Goal: Task Accomplishment & Management: Manage account settings

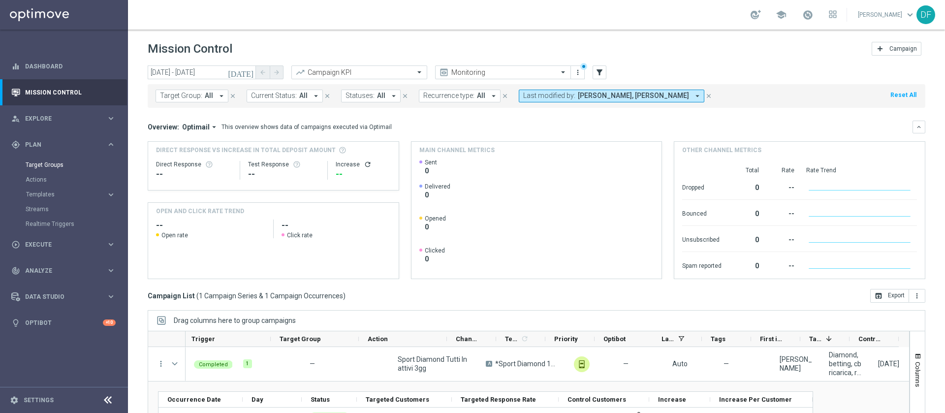
scroll to position [0, 119]
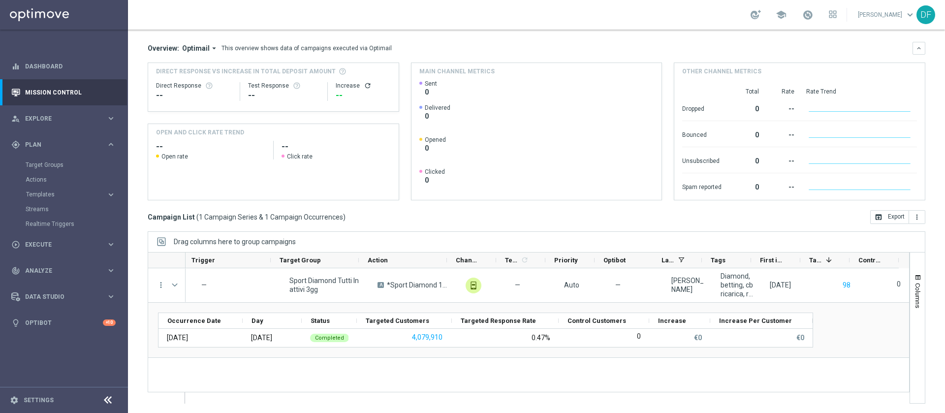
click at [50, 190] on button "Templates keyboard_arrow_right" at bounding box center [71, 194] width 91 height 8
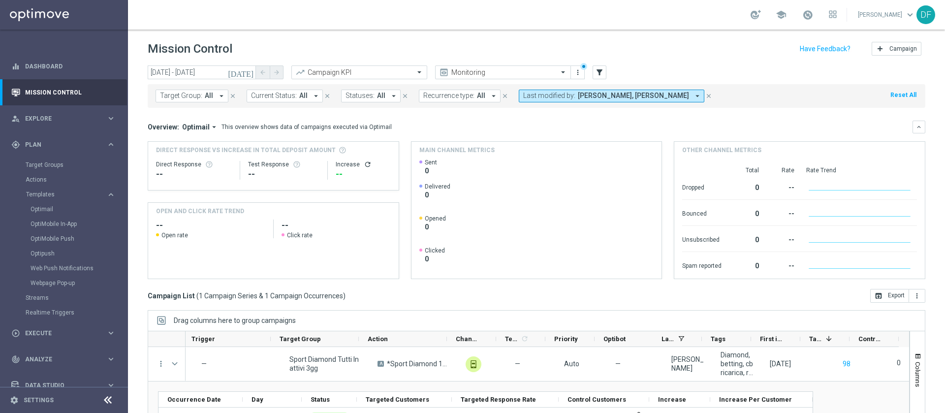
click at [247, 69] on icon "[DATE]" at bounding box center [241, 72] width 27 height 9
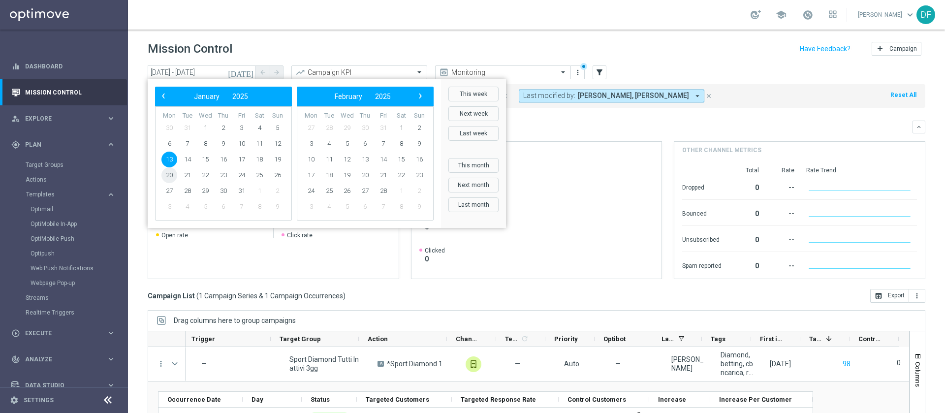
click at [169, 172] on span "20" at bounding box center [169, 175] width 16 height 16
type input "[DATE] - [DATE]"
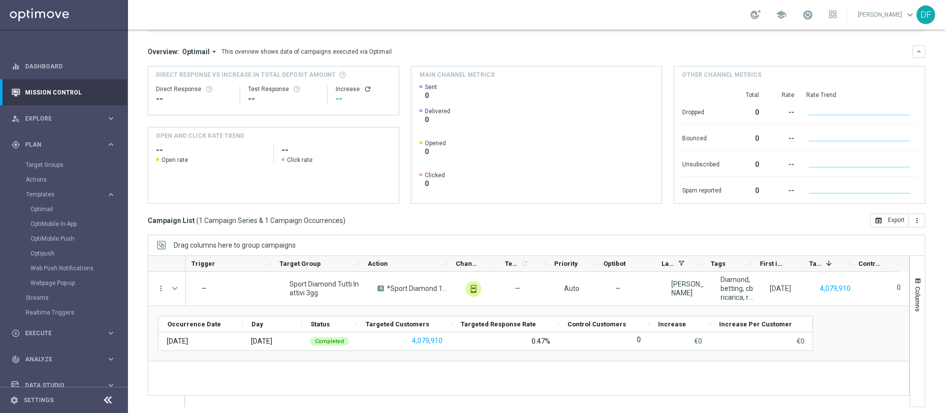
scroll to position [79, 0]
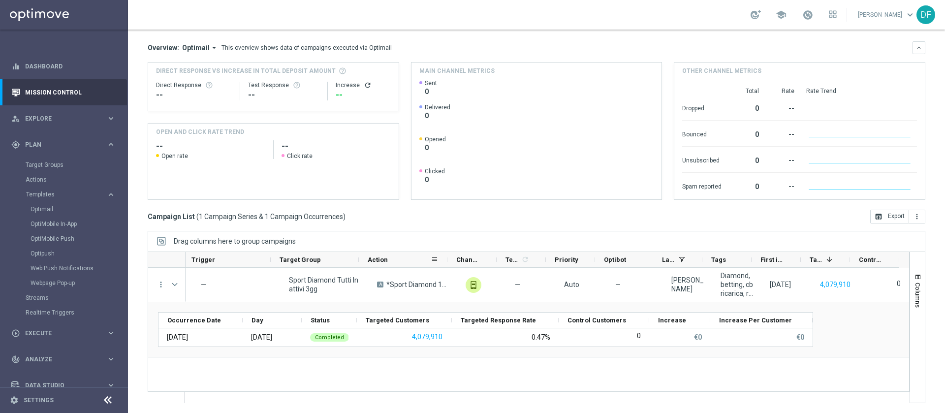
drag, startPoint x: 445, startPoint y: 259, endPoint x: 404, endPoint y: 264, distance: 41.6
click at [404, 264] on div "Action" at bounding box center [403, 260] width 89 height 16
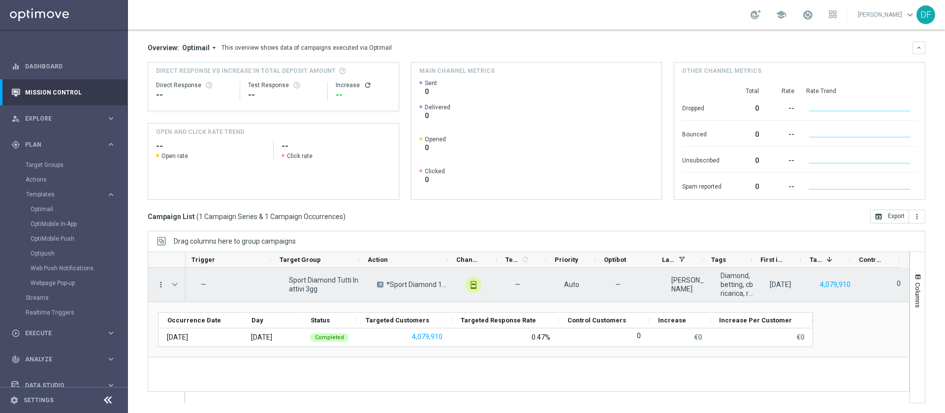
click at [161, 286] on icon "more_vert" at bounding box center [160, 284] width 9 height 9
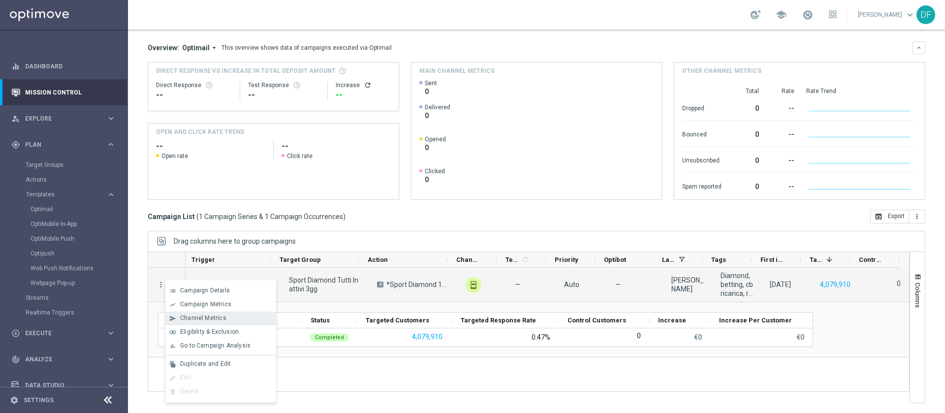
click at [187, 317] on span "Channel Metrics" at bounding box center [203, 317] width 46 height 7
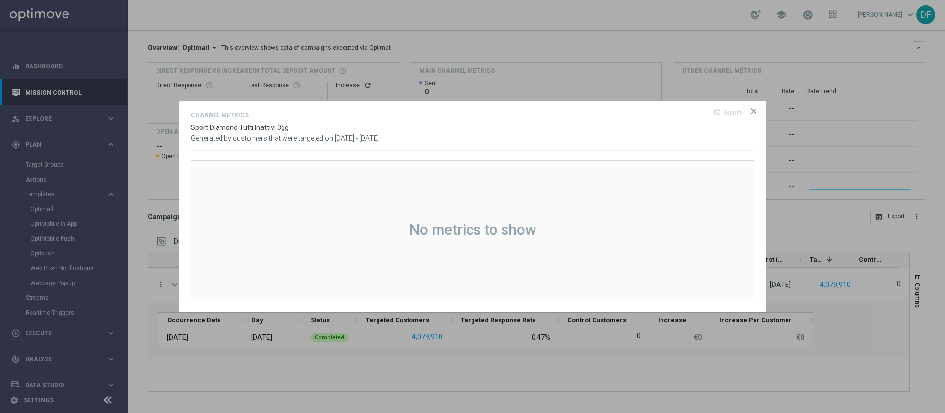
click at [755, 105] on opti-dialog-container "Channel Metrics open_in_browser Export Sport Diamond Tutti Inattivi 3gg Generat…" at bounding box center [472, 206] width 586 height 210
click at [752, 107] on icon "icon" at bounding box center [753, 111] width 10 height 10
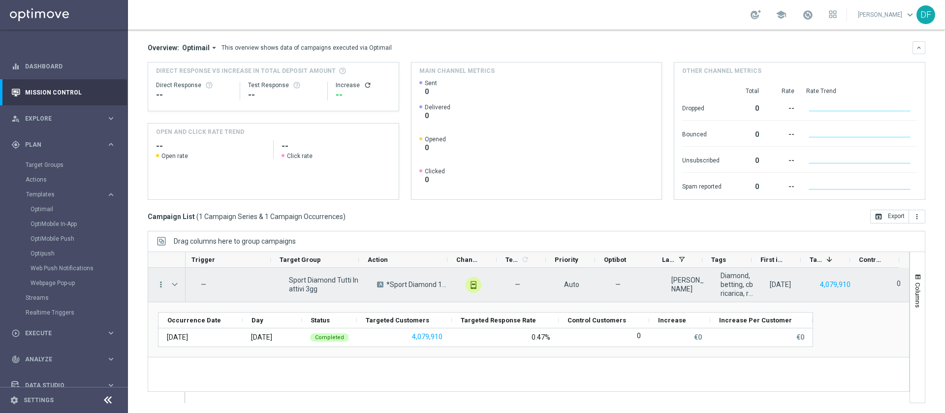
click at [159, 282] on icon "more_vert" at bounding box center [160, 284] width 9 height 9
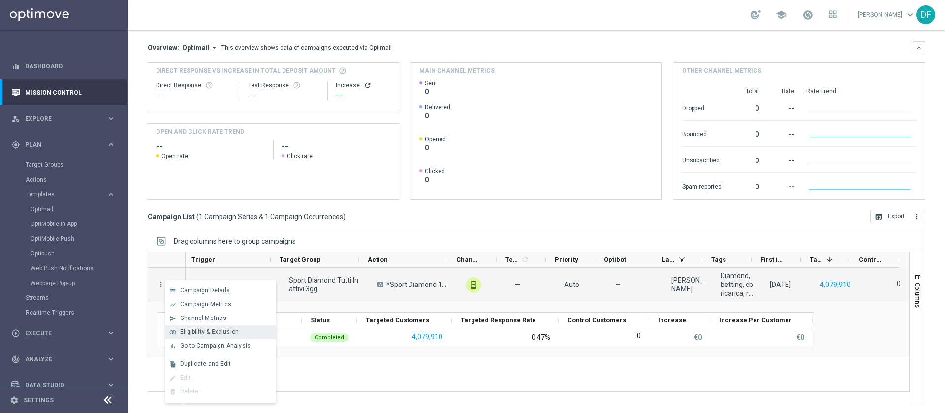
click at [192, 331] on span "Eligibility & Exclusion" at bounding box center [209, 331] width 59 height 7
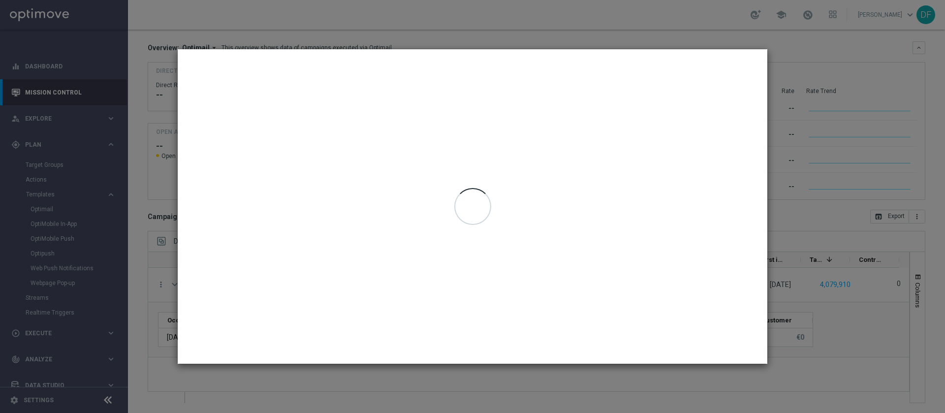
type input "20 Jan 2025 - 20 Jan 2025"
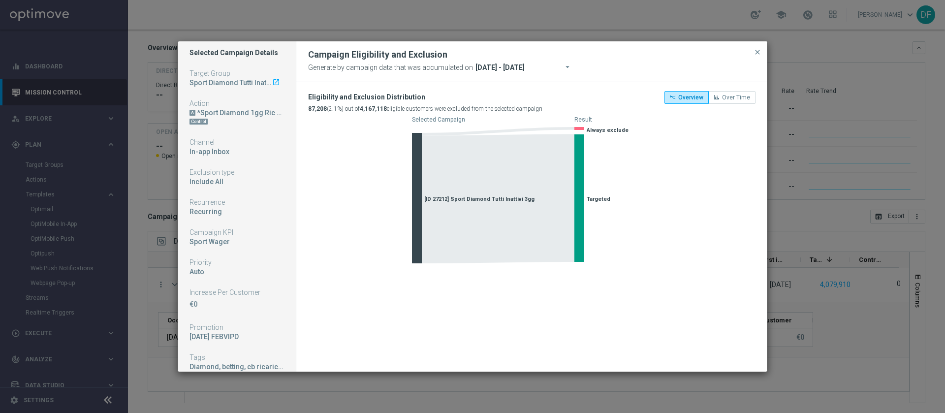
scroll to position [0, 0]
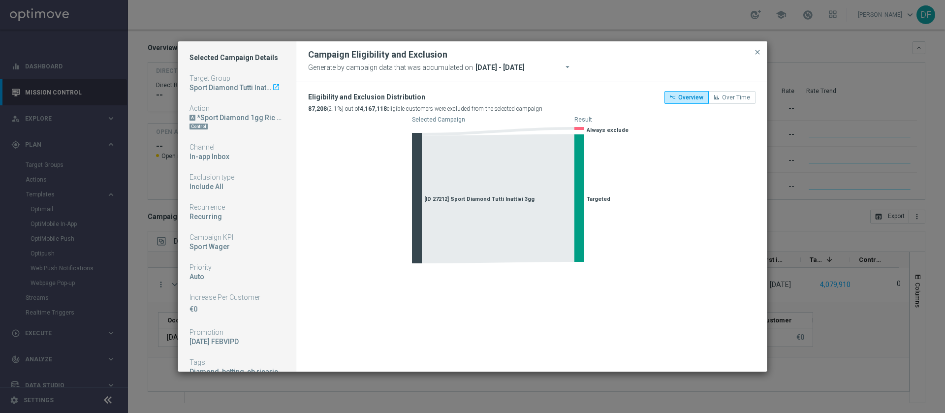
click at [272, 91] on icon "launch" at bounding box center [276, 87] width 8 height 8
click at [757, 52] on span "close" at bounding box center [757, 52] width 8 height 8
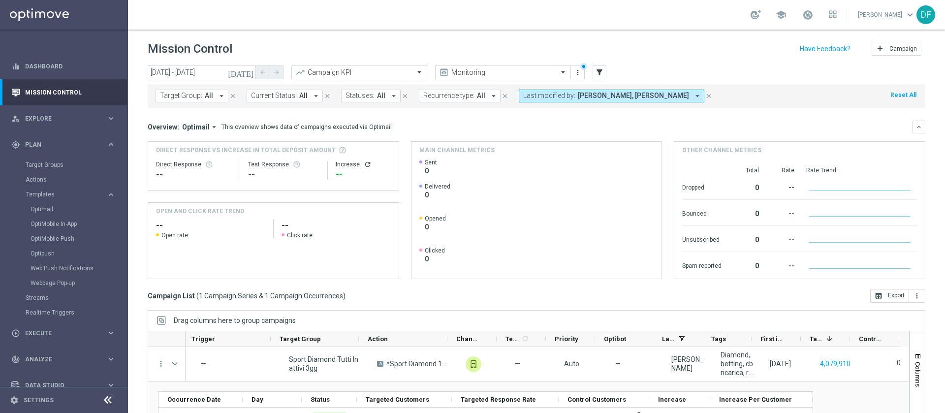
click at [247, 73] on icon "today" at bounding box center [241, 72] width 27 height 9
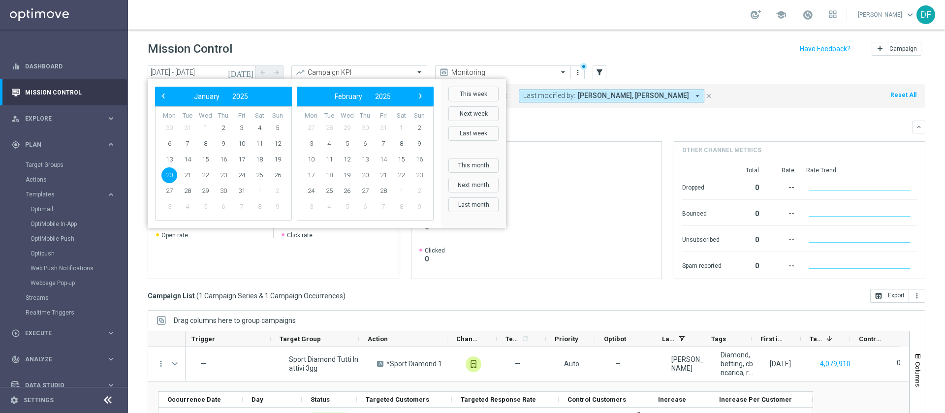
click at [738, 78] on div "today 20 Jan 2025 - 20 Jan 2025 arrow_back arrow_forward Campaign KPI trending_…" at bounding box center [536, 72] width 777 height 15
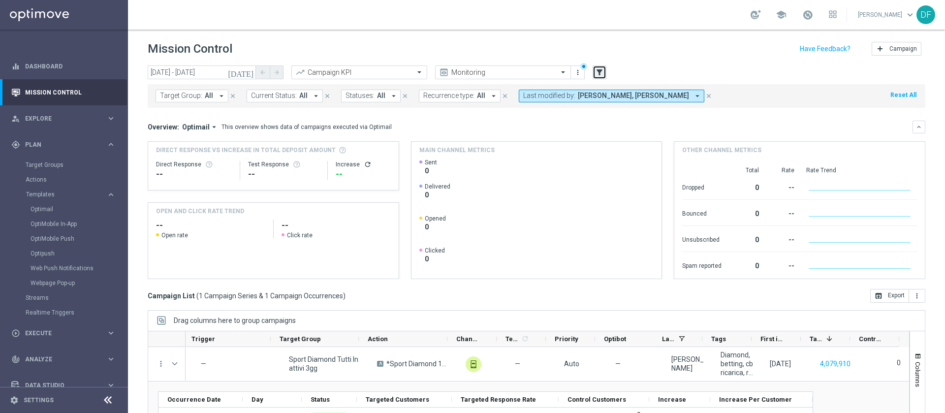
click at [601, 72] on icon "filter_alt" at bounding box center [599, 72] width 9 height 9
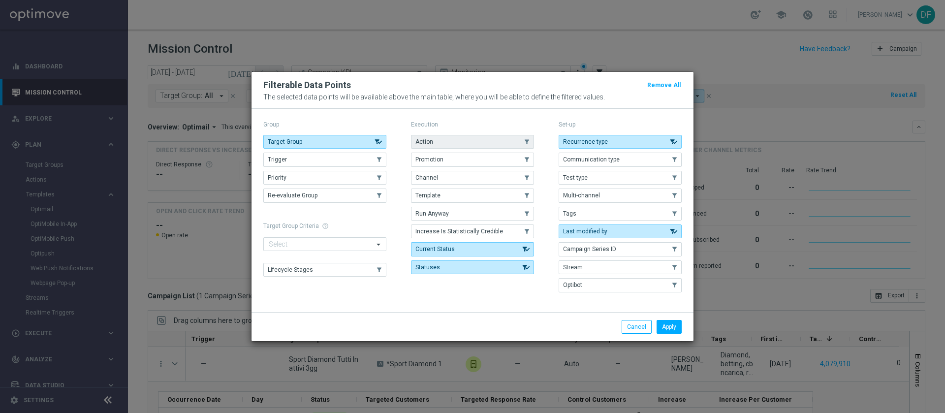
click at [481, 139] on button "Action" at bounding box center [472, 142] width 123 height 14
click at [674, 331] on button "Apply" at bounding box center [668, 327] width 25 height 14
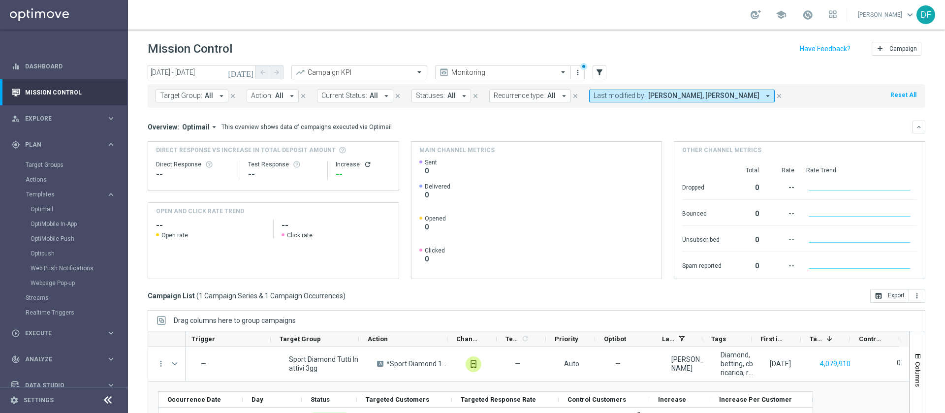
click at [284, 90] on button "Action: All arrow_drop_down" at bounding box center [272, 96] width 52 height 13
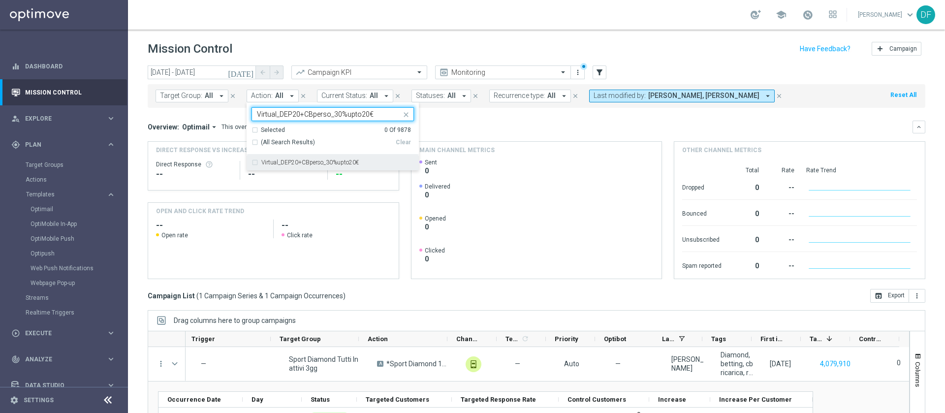
click at [254, 162] on div "Virtual_DEP20+CBperso_30%upto20€" at bounding box center [332, 162] width 162 height 16
type input "Virtual_DEP20+CBperso_30%upto20€"
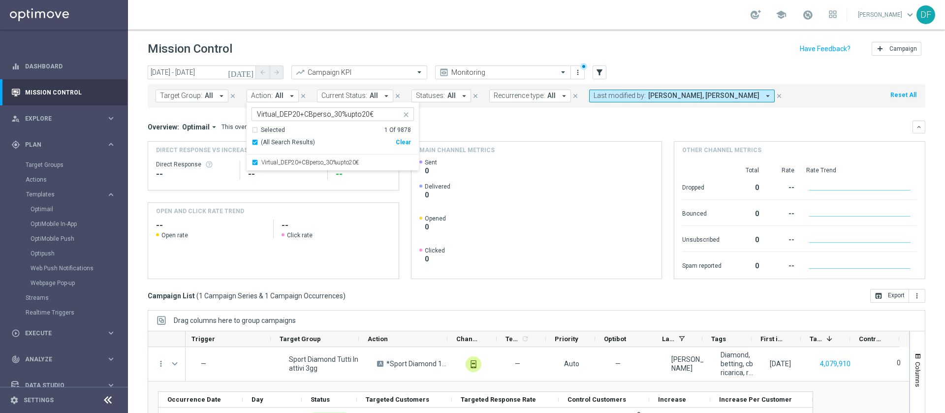
click at [513, 128] on div "Overview: Optimail arrow_drop_down This overview shows data of campaigns execut…" at bounding box center [530, 127] width 765 height 9
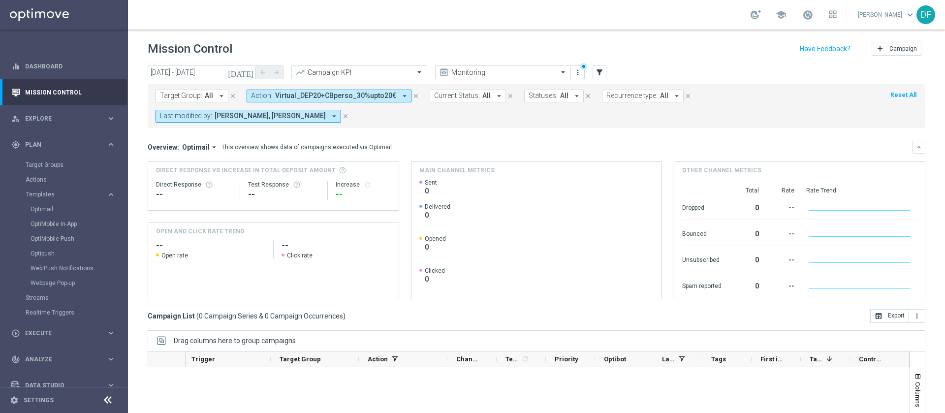
click at [248, 72] on icon "today" at bounding box center [241, 72] width 27 height 9
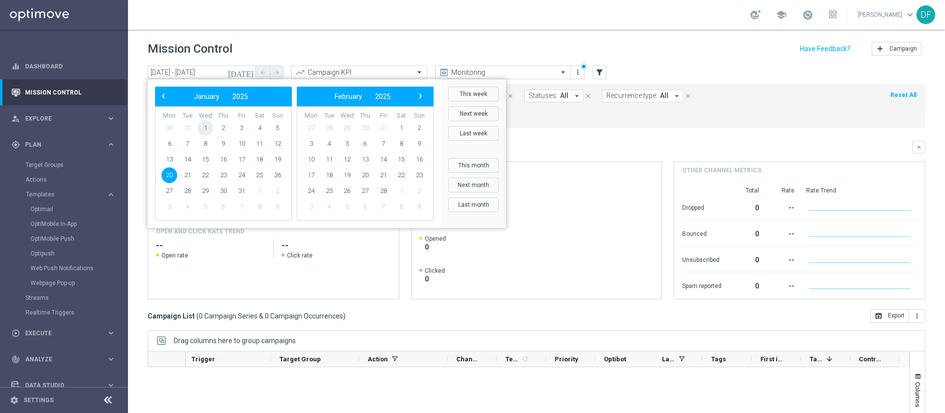
click at [203, 128] on span "1" at bounding box center [205, 128] width 16 height 16
click at [420, 95] on span "›" at bounding box center [420, 96] width 13 height 13
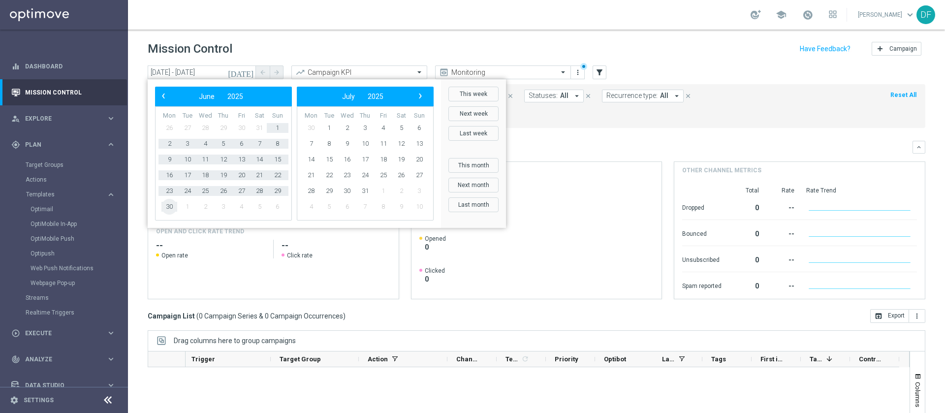
click at [169, 206] on span "30" at bounding box center [169, 207] width 16 height 16
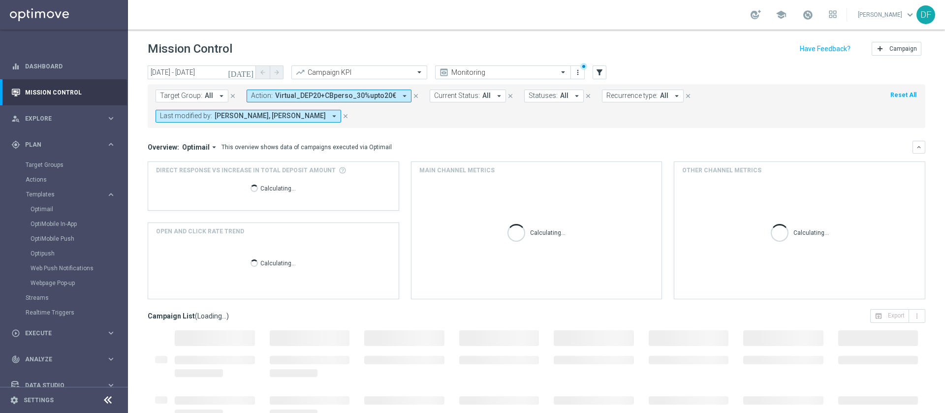
click at [344, 116] on icon "close" at bounding box center [345, 116] width 7 height 7
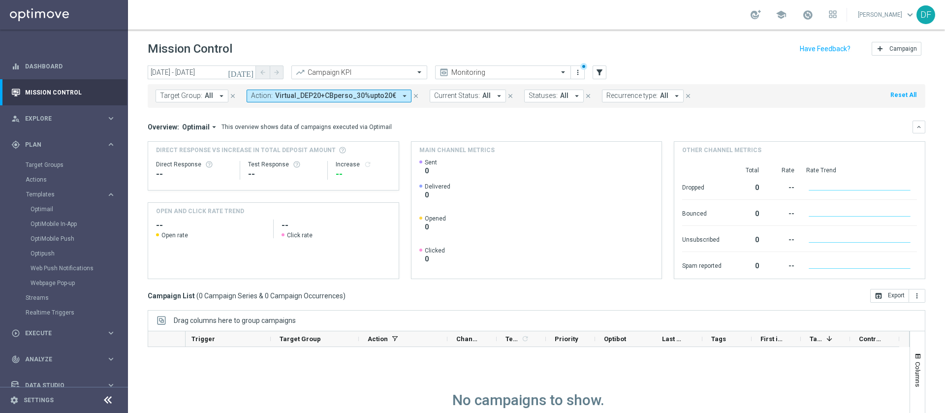
click at [249, 71] on icon "today" at bounding box center [241, 72] width 27 height 9
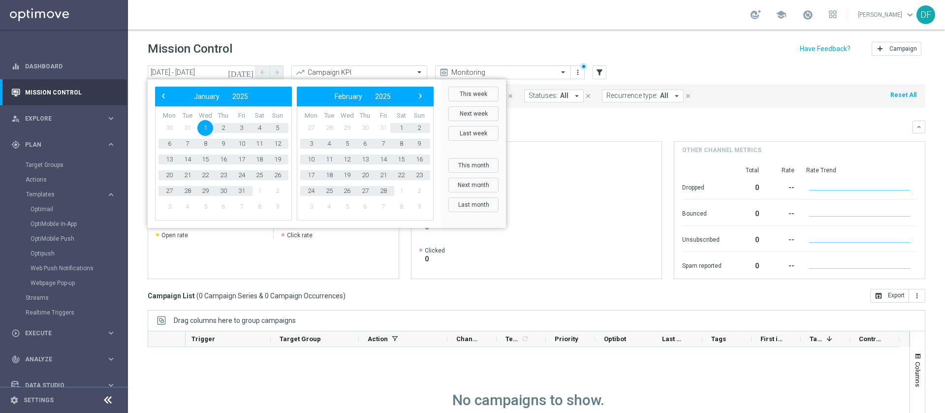
click at [555, 42] on div "Mission Control add Campaign" at bounding box center [536, 48] width 777 height 19
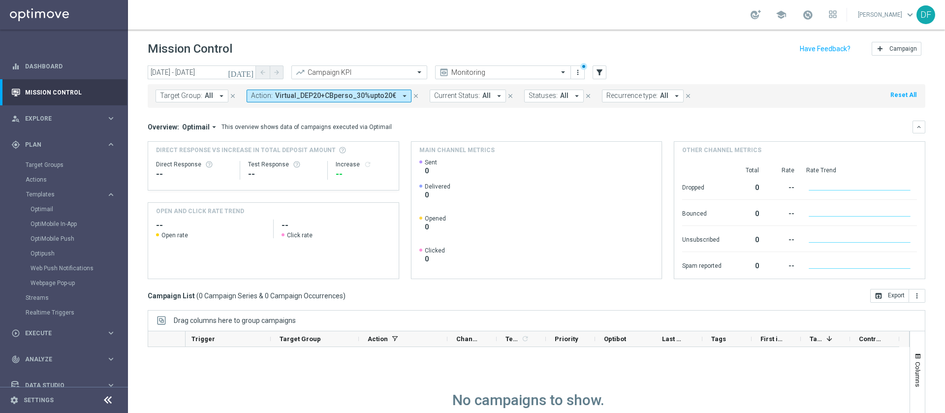
click at [247, 75] on icon "today" at bounding box center [241, 72] width 27 height 9
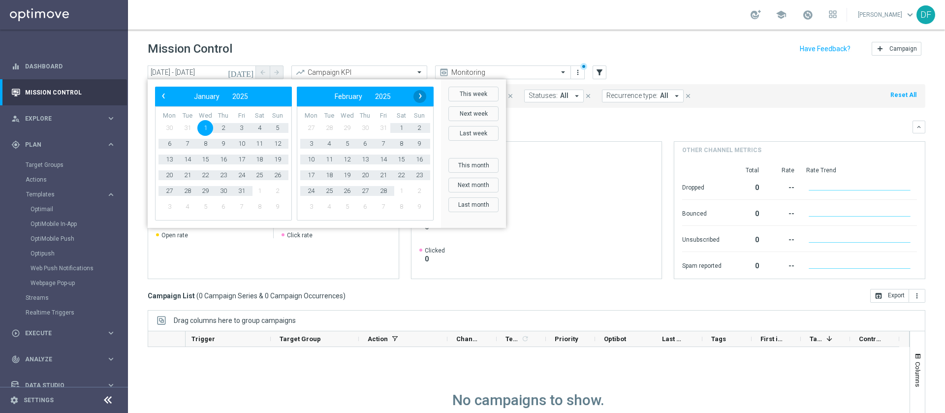
click at [422, 94] on span "›" at bounding box center [420, 96] width 13 height 13
click at [161, 92] on span "‹" at bounding box center [163, 96] width 13 height 13
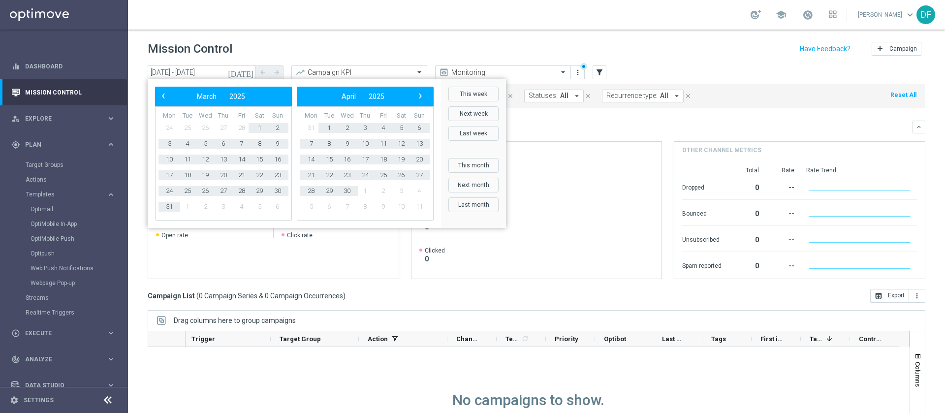
click at [161, 92] on span "‹" at bounding box center [163, 96] width 13 height 13
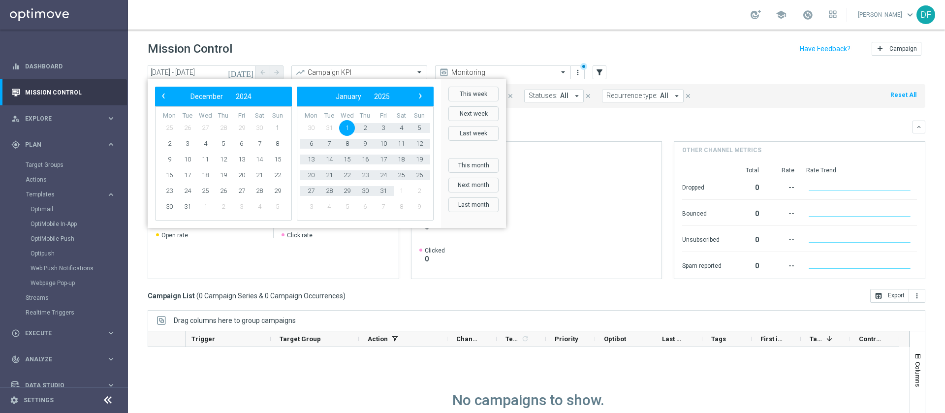
click at [161, 92] on span "‹" at bounding box center [163, 96] width 13 height 13
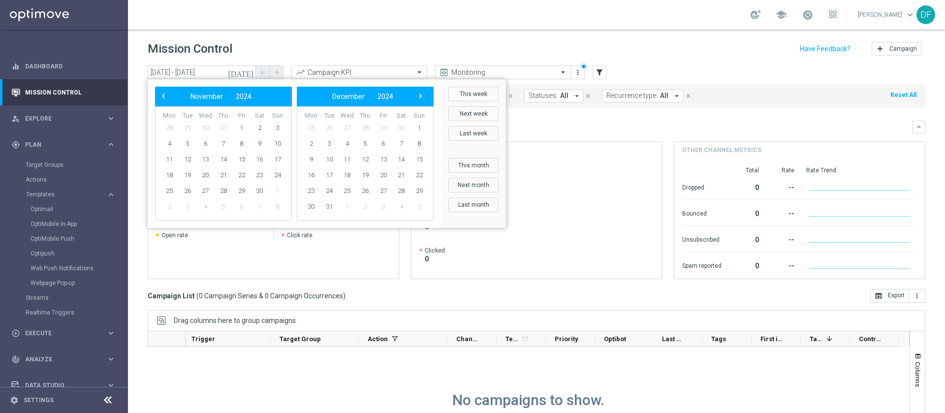
click at [161, 92] on span "‹" at bounding box center [163, 96] width 13 height 13
click at [170, 126] on span "1" at bounding box center [169, 128] width 16 height 16
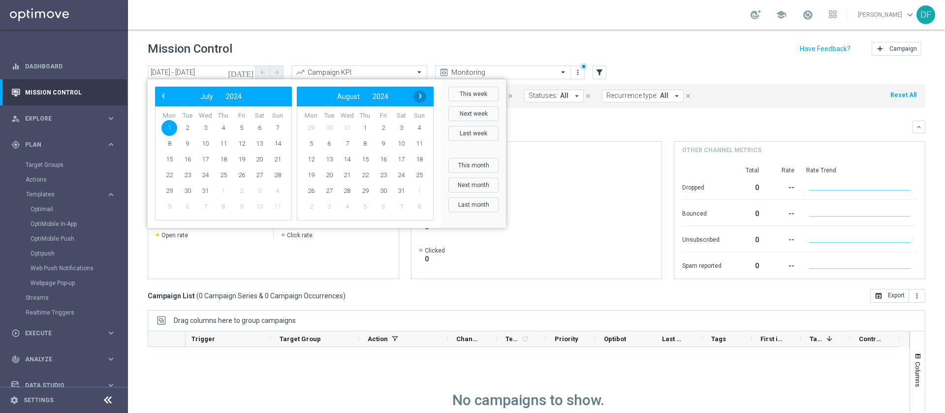
click at [424, 91] on span "›" at bounding box center [420, 96] width 13 height 13
click at [422, 92] on span "›" at bounding box center [420, 96] width 13 height 13
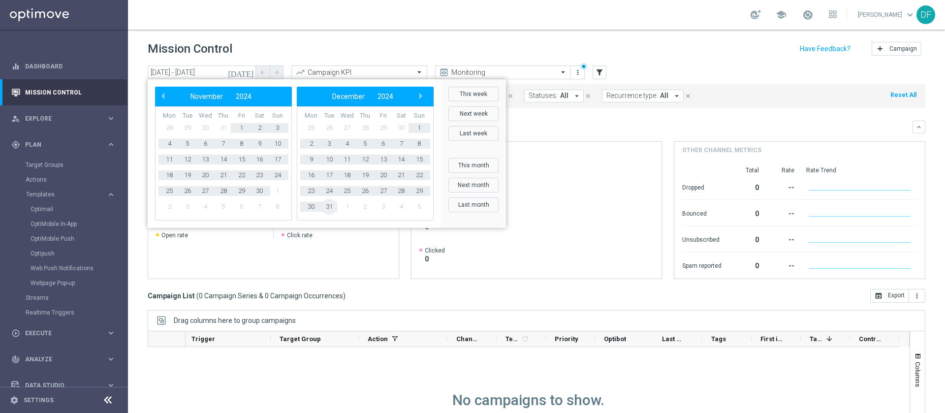
click at [331, 206] on span "31" at bounding box center [329, 207] width 16 height 16
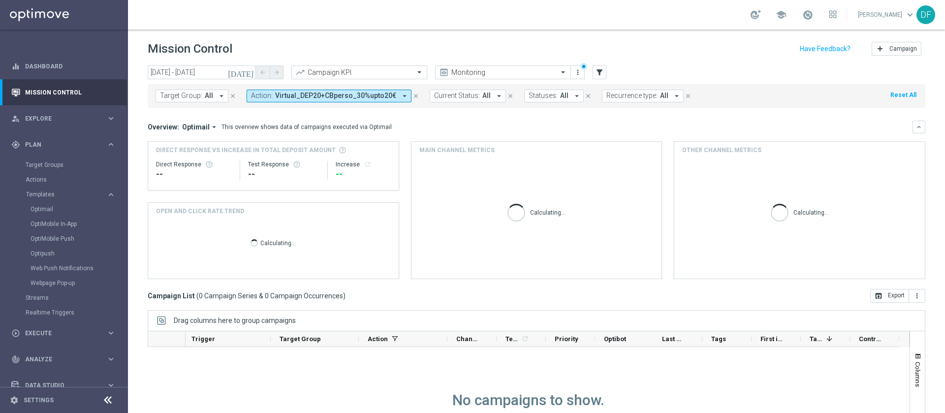
click at [400, 95] on icon "arrow_drop_down" at bounding box center [404, 96] width 9 height 9
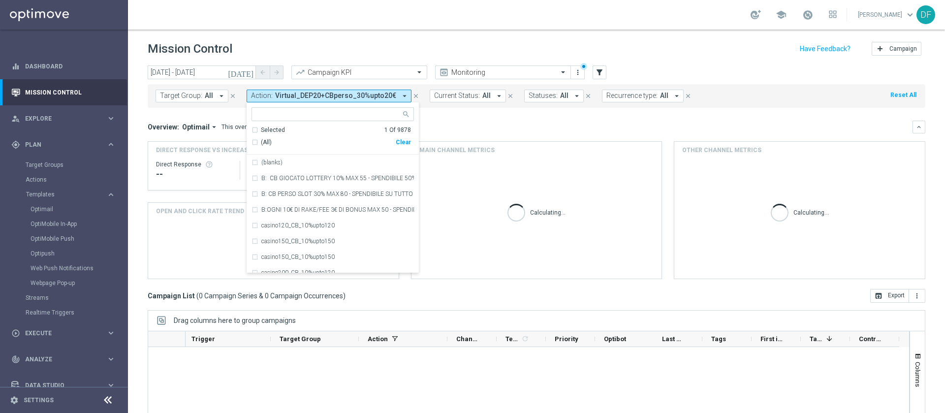
click at [445, 37] on header "Mission Control add Campaign" at bounding box center [536, 48] width 817 height 36
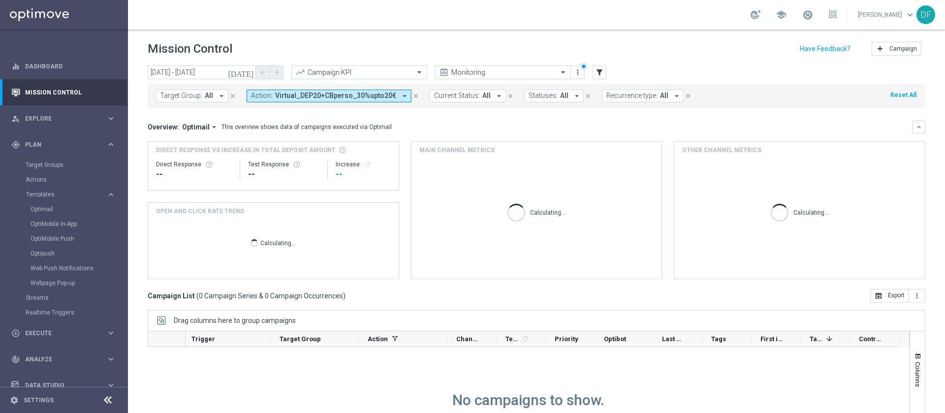
click at [253, 70] on icon "today" at bounding box center [241, 72] width 27 height 9
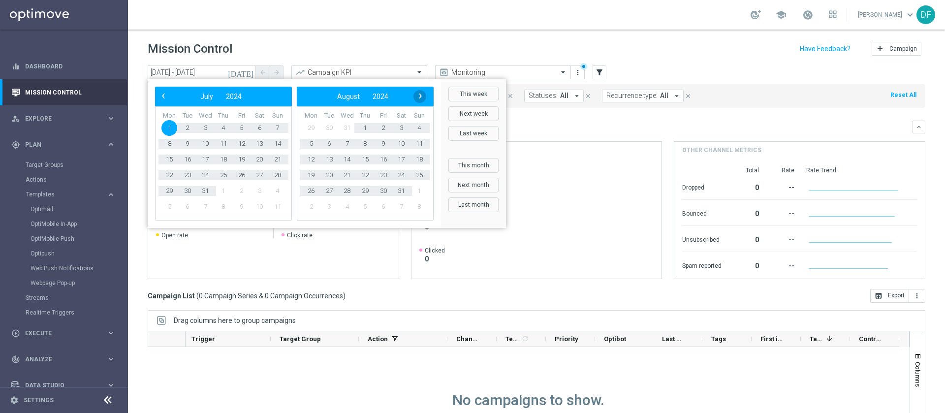
click at [418, 93] on span "›" at bounding box center [420, 96] width 13 height 13
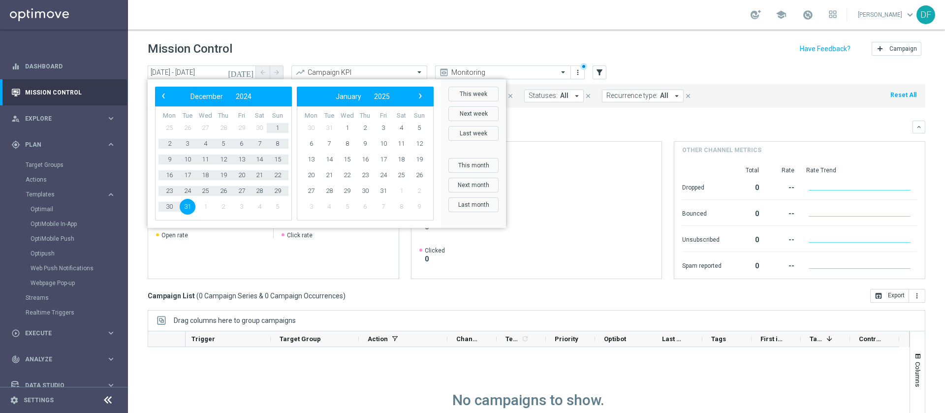
click at [418, 93] on span "›" at bounding box center [420, 96] width 13 height 13
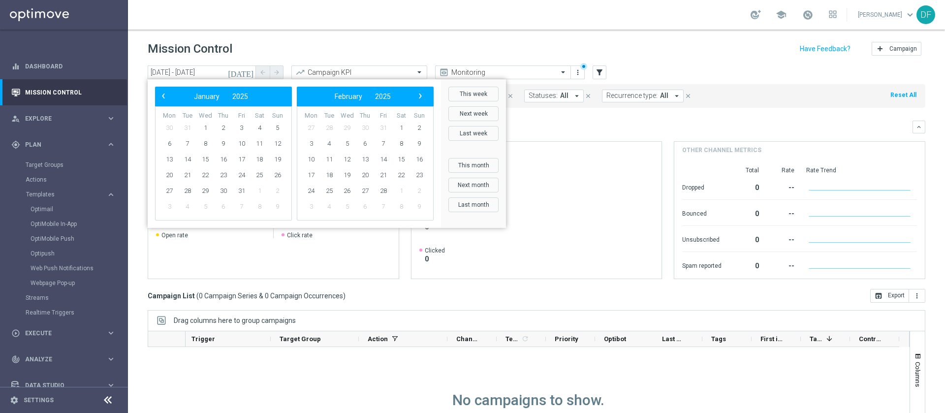
click at [418, 93] on span "›" at bounding box center [420, 96] width 13 height 13
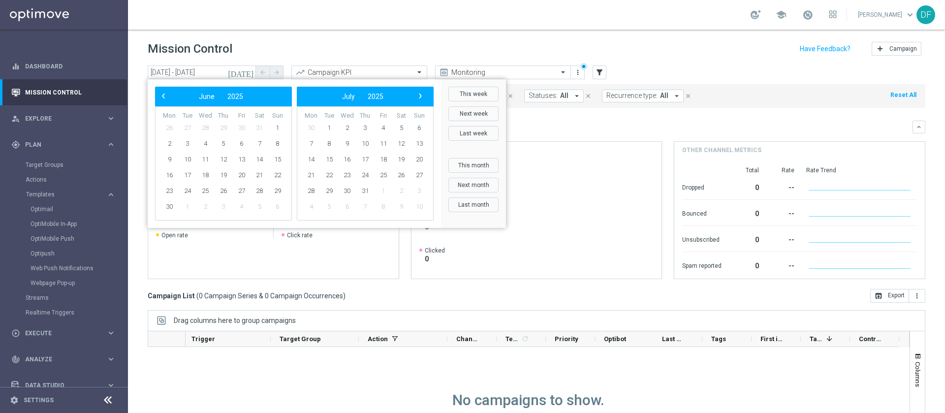
click at [418, 93] on span "›" at bounding box center [420, 96] width 13 height 13
click at [187, 127] on span "1" at bounding box center [188, 128] width 16 height 16
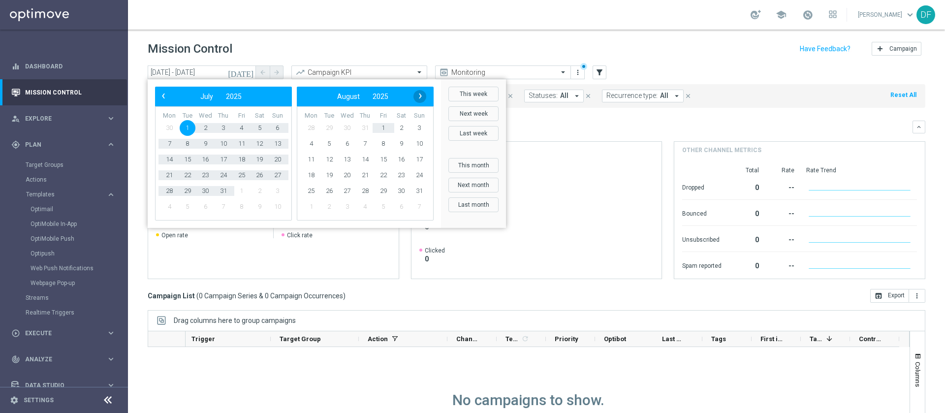
click at [418, 97] on span "›" at bounding box center [420, 96] width 13 height 13
click at [352, 141] on span "10" at bounding box center [347, 144] width 16 height 16
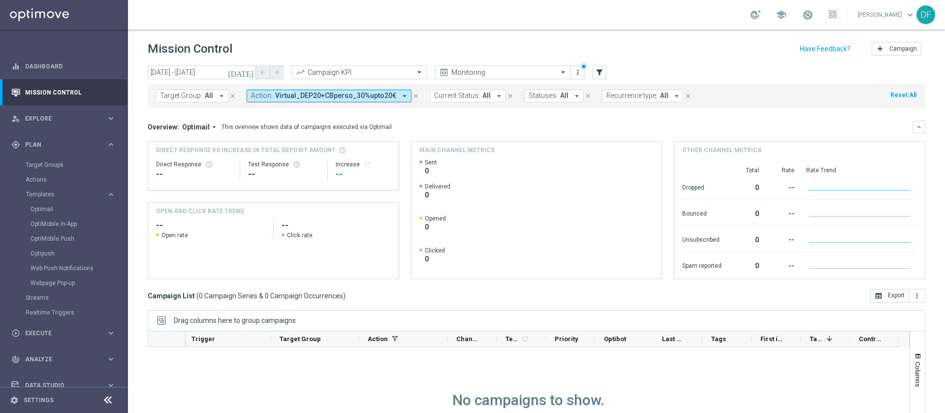
click at [247, 73] on icon "today" at bounding box center [241, 72] width 27 height 9
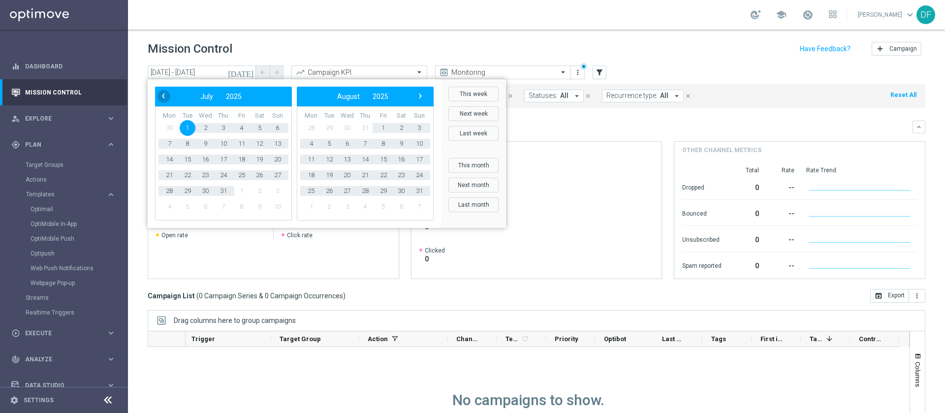
click at [161, 92] on span "‹" at bounding box center [163, 96] width 13 height 13
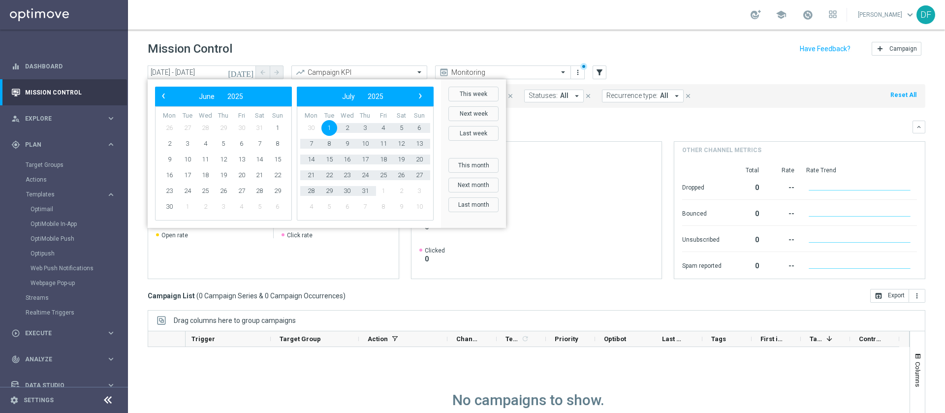
click at [161, 92] on span "‹" at bounding box center [163, 96] width 13 height 13
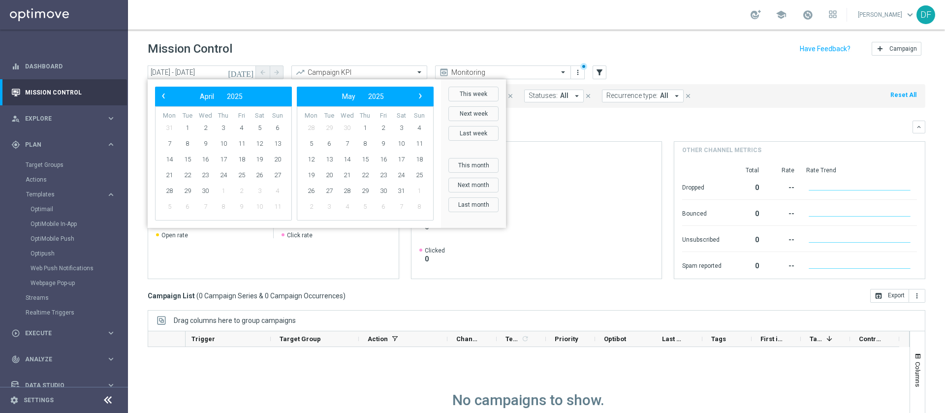
click at [161, 92] on span "‹" at bounding box center [163, 96] width 13 height 13
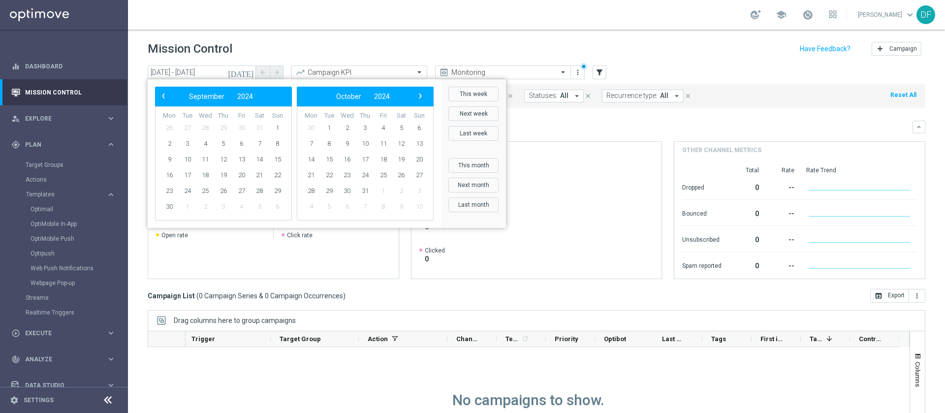
click at [161, 92] on span "‹" at bounding box center [163, 96] width 13 height 13
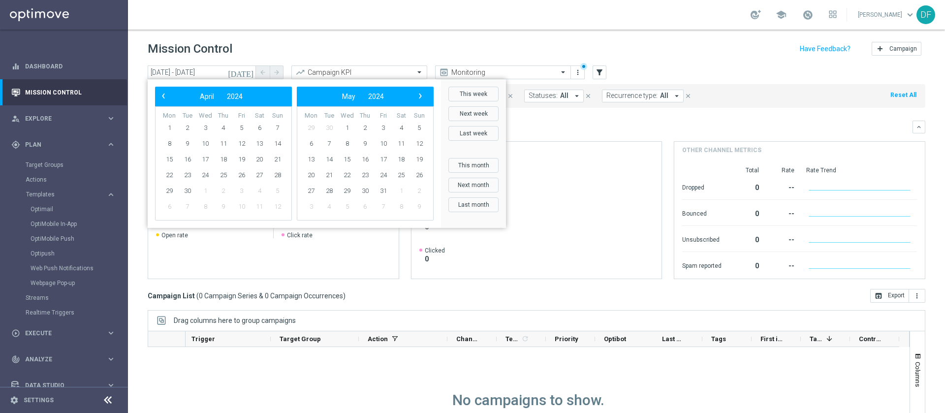
click at [161, 92] on span "‹" at bounding box center [163, 96] width 13 height 13
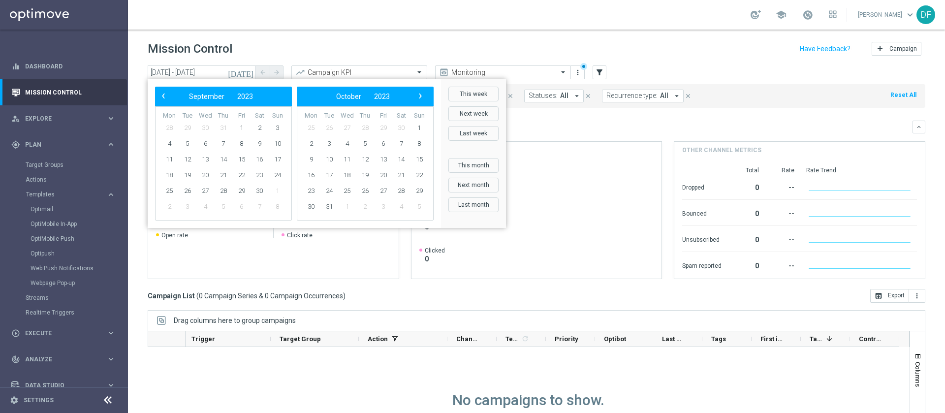
click at [161, 92] on span "‹" at bounding box center [163, 96] width 13 height 13
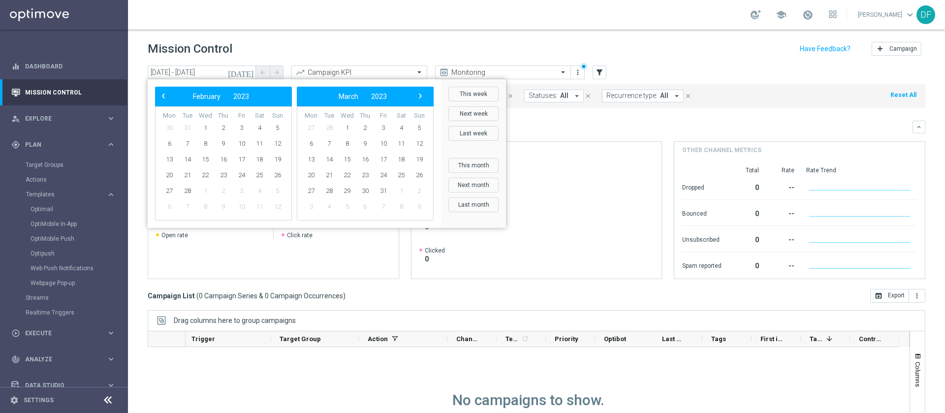
click at [215, 128] on td "2" at bounding box center [224, 128] width 18 height 16
click at [210, 129] on span "1" at bounding box center [205, 128] width 16 height 16
click at [422, 92] on span "›" at bounding box center [420, 96] width 13 height 13
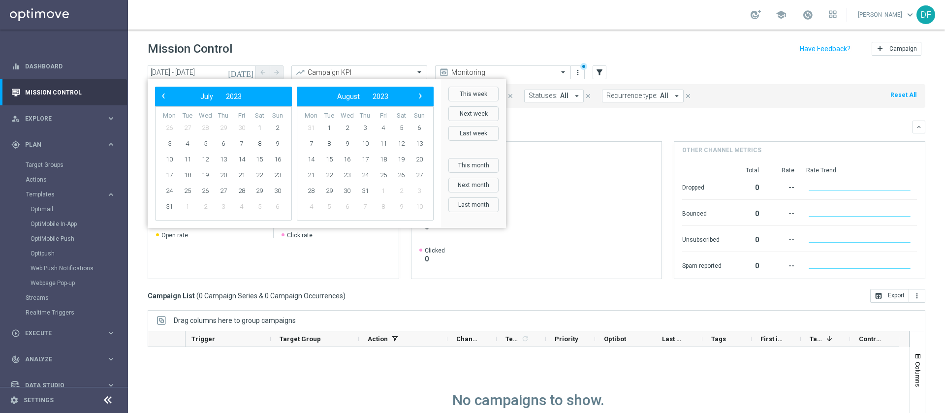
click at [422, 92] on span "›" at bounding box center [420, 96] width 13 height 13
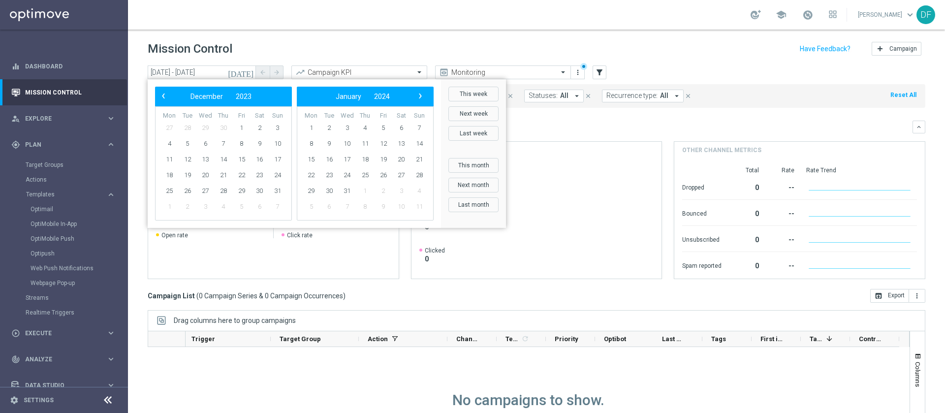
click at [422, 92] on span "›" at bounding box center [420, 96] width 13 height 13
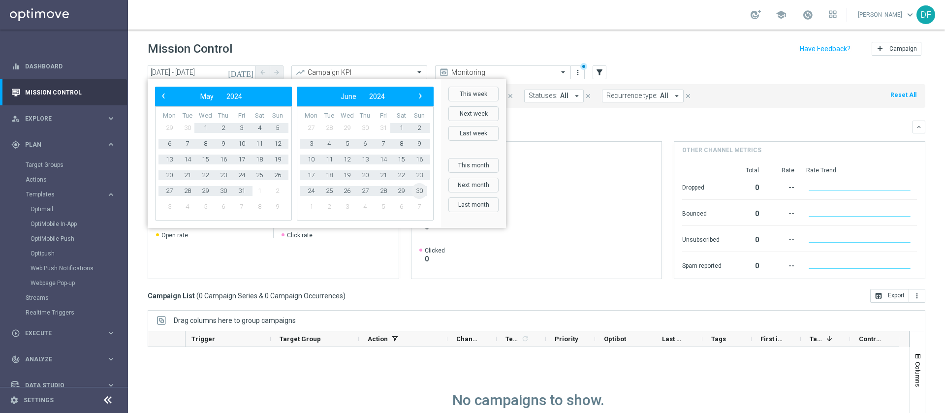
click at [420, 191] on span "30" at bounding box center [419, 191] width 16 height 16
type input "01 Feb 2023 - 30 Jun 2024"
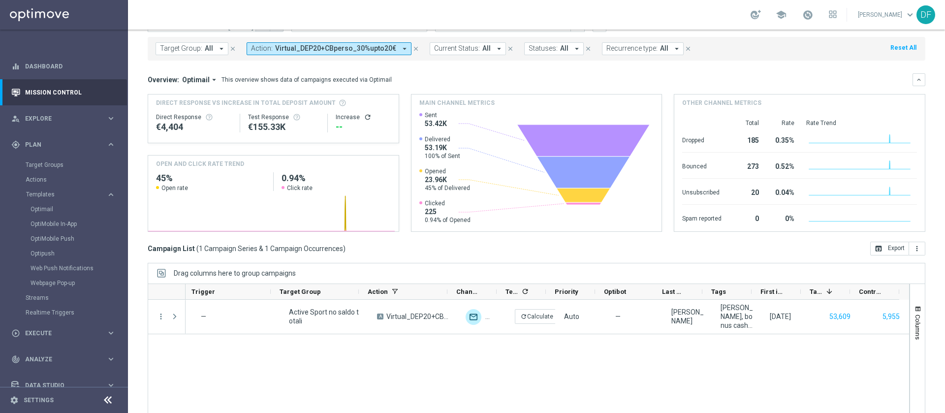
scroll to position [79, 0]
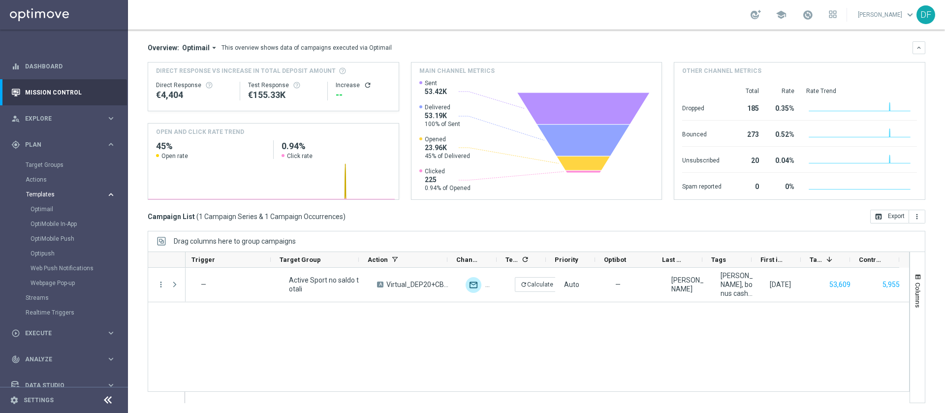
click at [52, 191] on span "Templates" at bounding box center [61, 194] width 70 height 6
click at [42, 192] on span "Templates" at bounding box center [61, 194] width 70 height 6
click at [45, 210] on link "Optimail" at bounding box center [67, 209] width 72 height 8
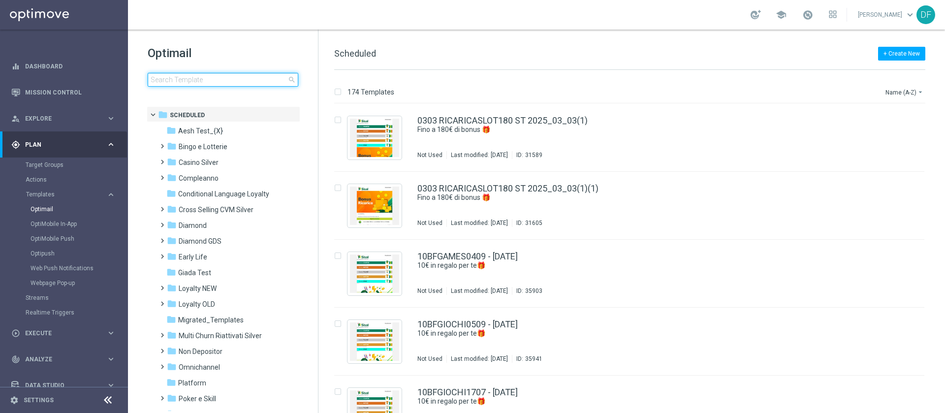
click at [185, 82] on input at bounding box center [223, 80] width 151 height 14
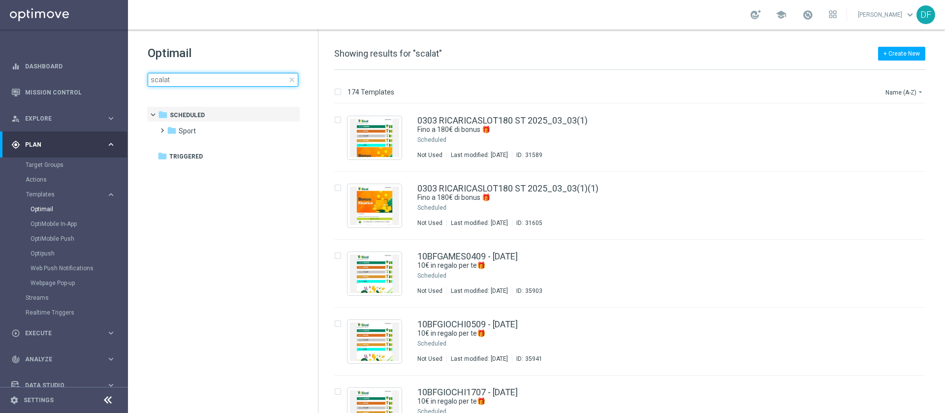
type input "scalata"
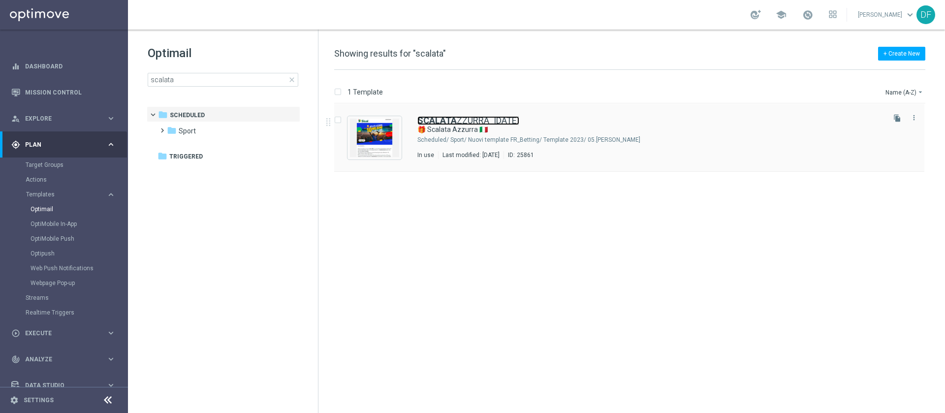
click at [492, 124] on link "SCALATA ZZURRA_2024-06-03" at bounding box center [468, 120] width 102 height 9
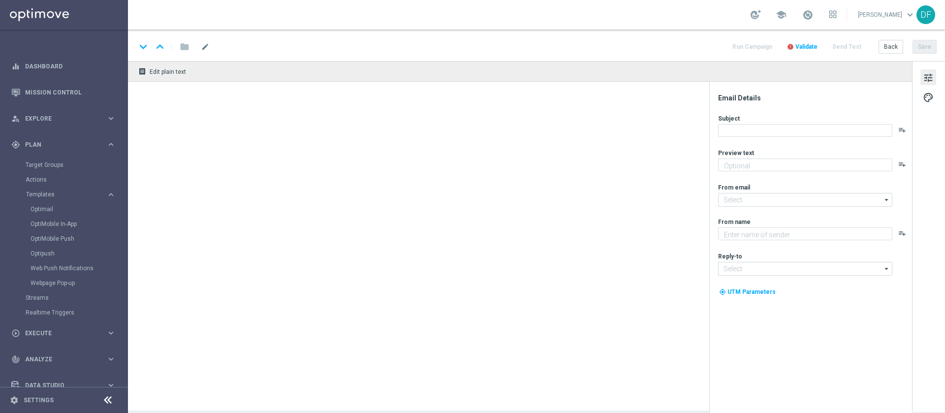
type textarea "10 Milioni di motivi per tifare Italia"
type input "newsletter@comunicazioni.sisal.it"
type textarea "Sisal"
type input "info@sisal.it"
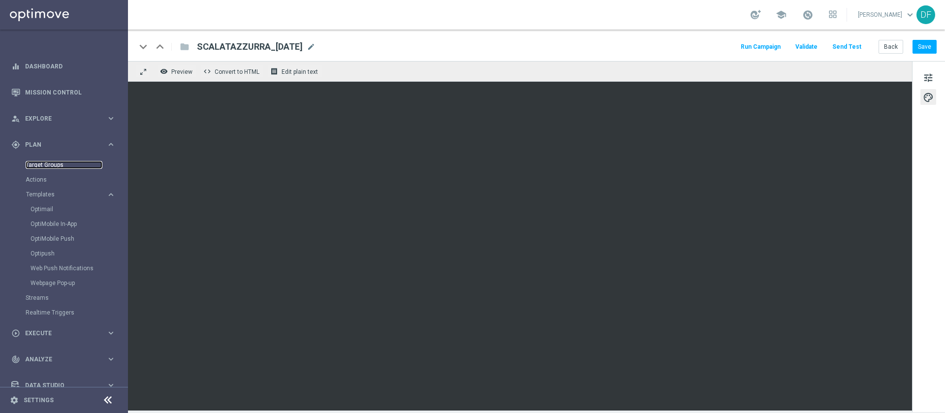
click at [40, 162] on link "Target Groups" at bounding box center [64, 165] width 77 height 8
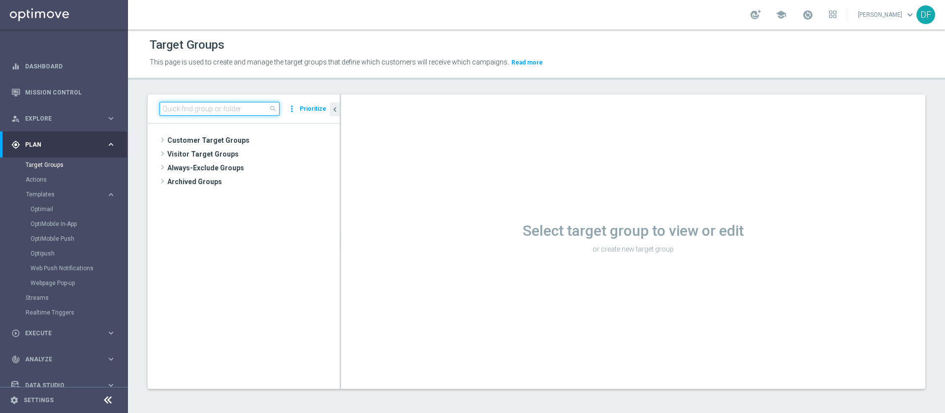
click at [192, 113] on input at bounding box center [219, 109] width 120 height 14
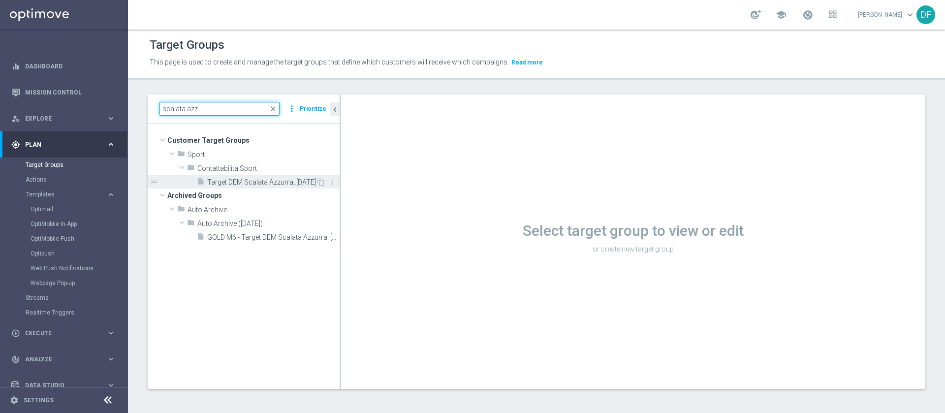
type input "scalata azz"
click at [254, 181] on span "Target DEM Scalata Azzurra_3.6.2024" at bounding box center [261, 182] width 109 height 8
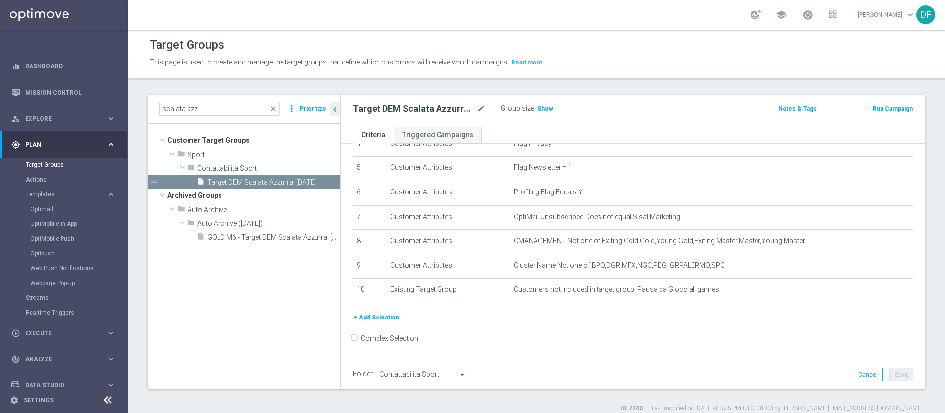
scroll to position [123, 0]
click at [286, 239] on span "GOLD M6 - Target DEM Scalata Azzurra_3.6.2024" at bounding box center [262, 237] width 110 height 8
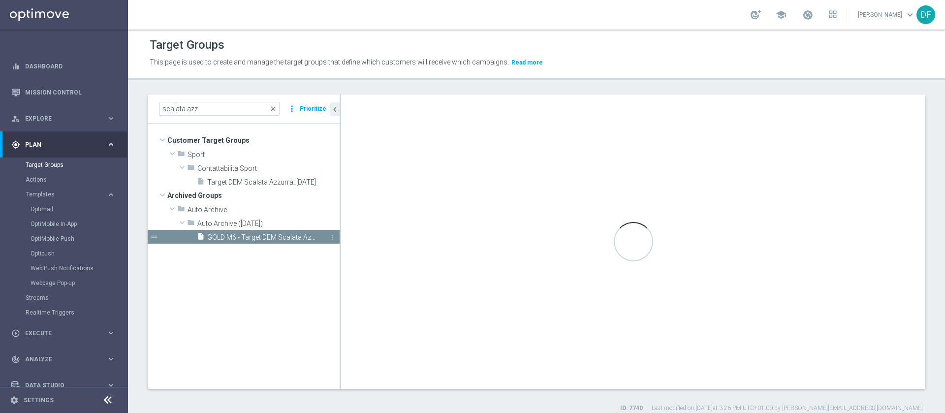
type input "Auto Archive (2024-12-01)"
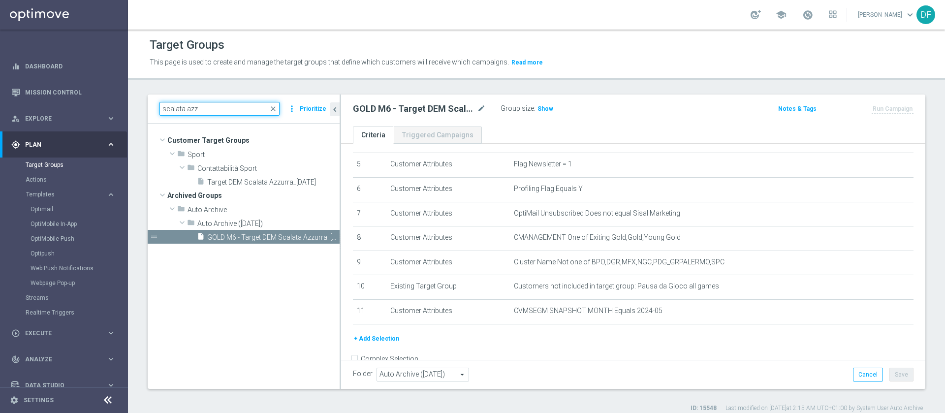
click at [215, 109] on input "scalata azz" at bounding box center [219, 109] width 120 height 14
type input "s"
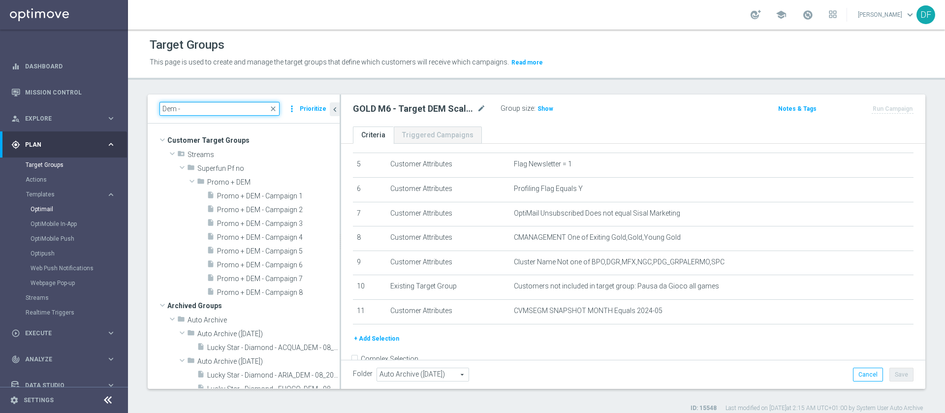
type input "Dem -"
click at [40, 209] on link "Optimail" at bounding box center [67, 209] width 72 height 8
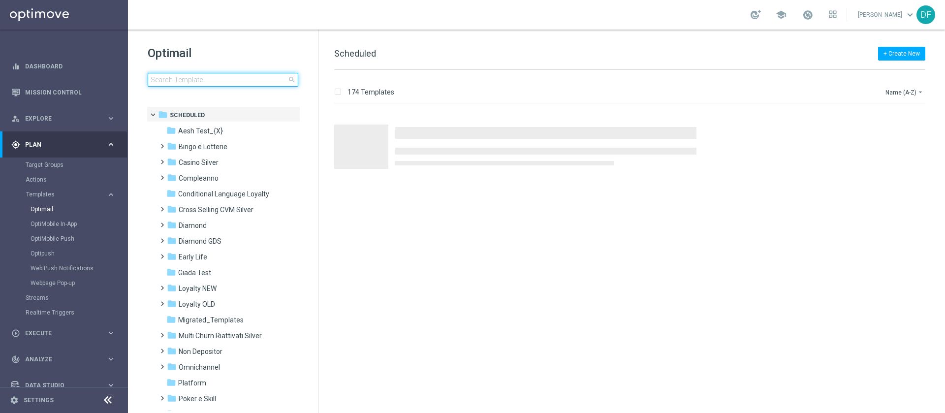
click at [212, 80] on input at bounding box center [223, 80] width 151 height 14
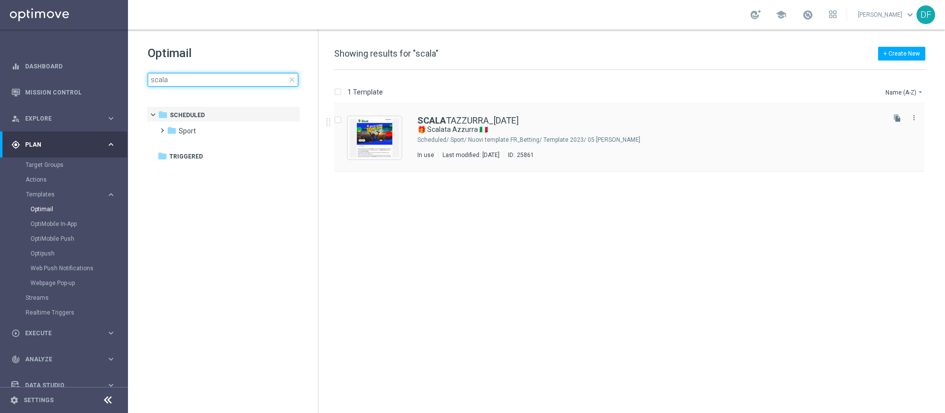
type input "scala"
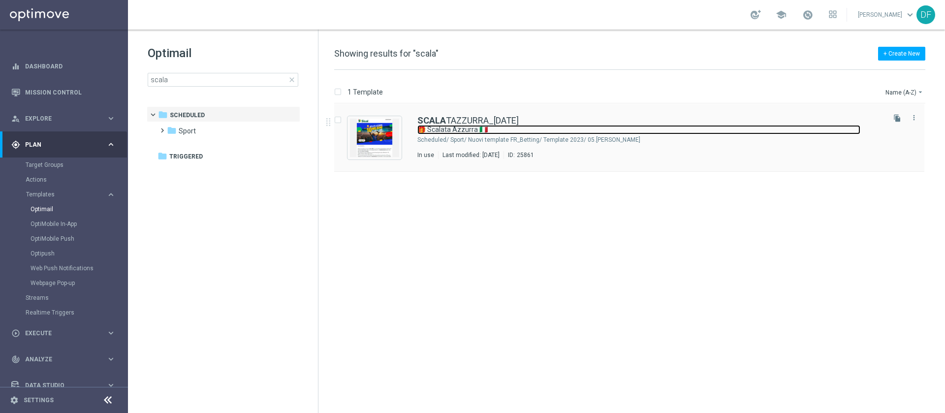
click at [457, 128] on link "🎁 Scalata Azzurra 🇮🇹" at bounding box center [638, 129] width 443 height 9
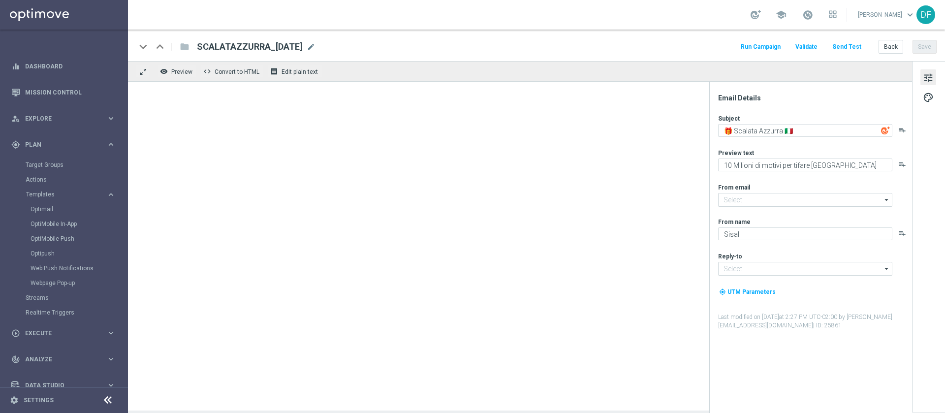
type input "newsletter@comunicazioni.sisal.it"
type input "info@sisal.it"
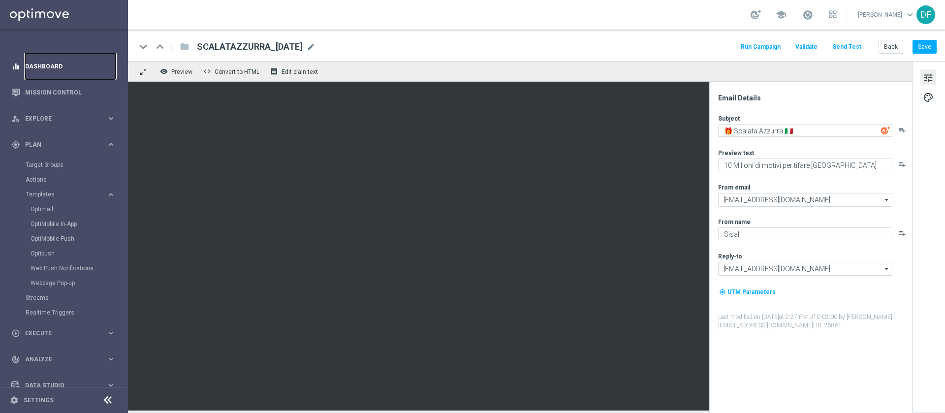
click at [42, 65] on link "Dashboard" at bounding box center [70, 66] width 91 height 26
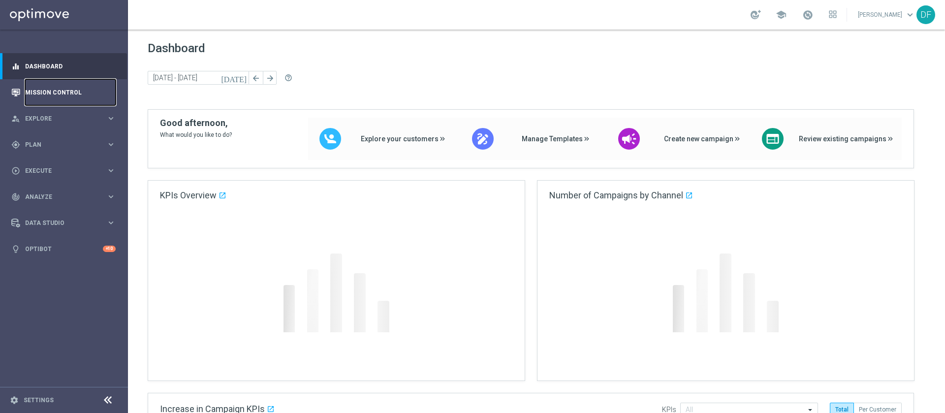
click at [42, 86] on link "Mission Control" at bounding box center [70, 92] width 91 height 26
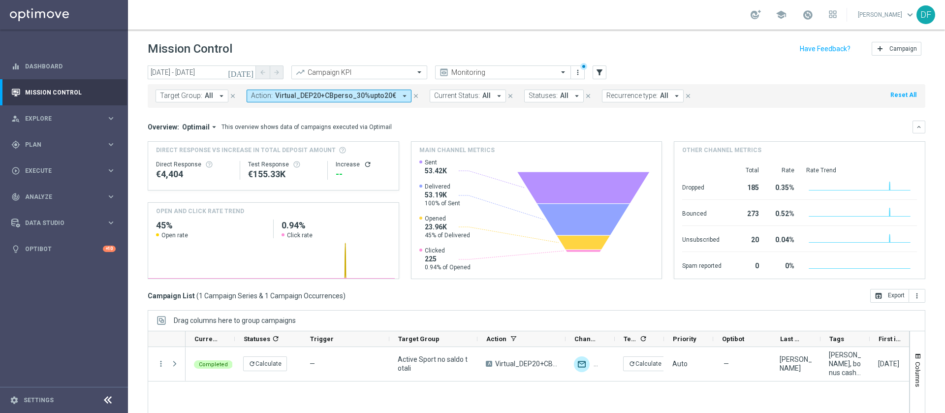
click at [412, 96] on icon "close" at bounding box center [415, 95] width 7 height 7
click at [252, 70] on icon "today" at bounding box center [241, 72] width 27 height 9
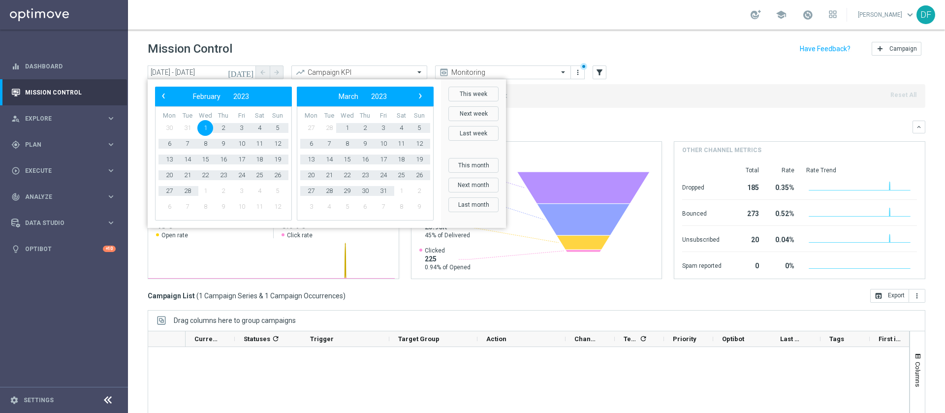
click at [418, 92] on span "›" at bounding box center [420, 96] width 13 height 13
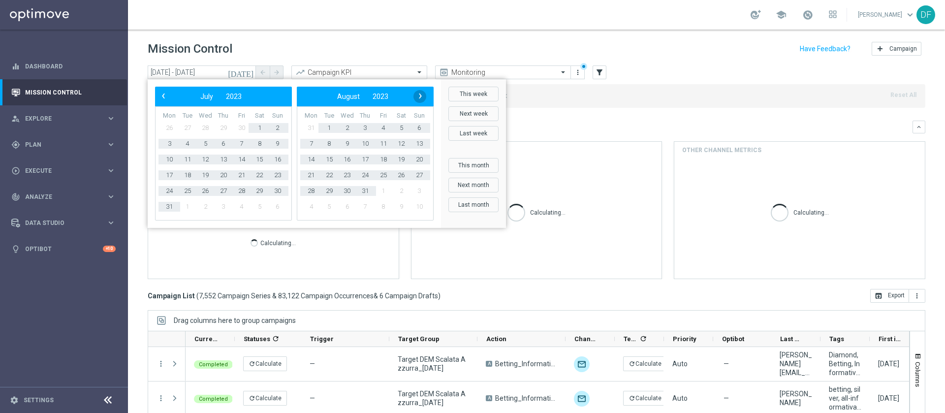
click at [419, 95] on span "›" at bounding box center [420, 96] width 13 height 13
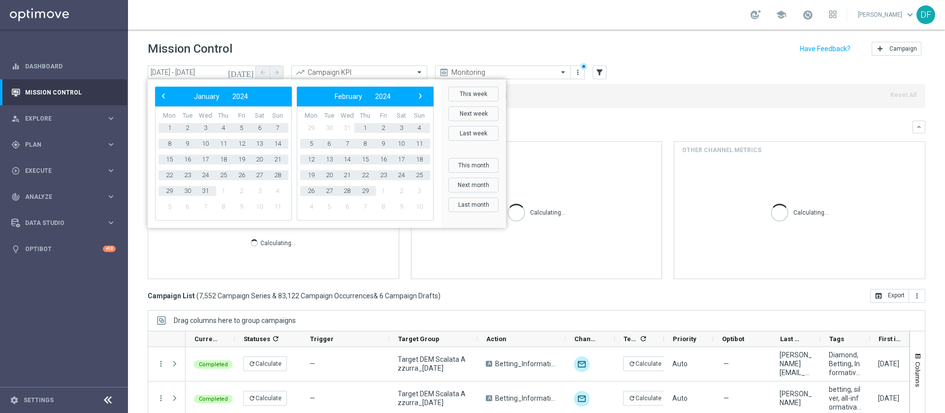
click at [419, 95] on span "›" at bounding box center [420, 96] width 13 height 13
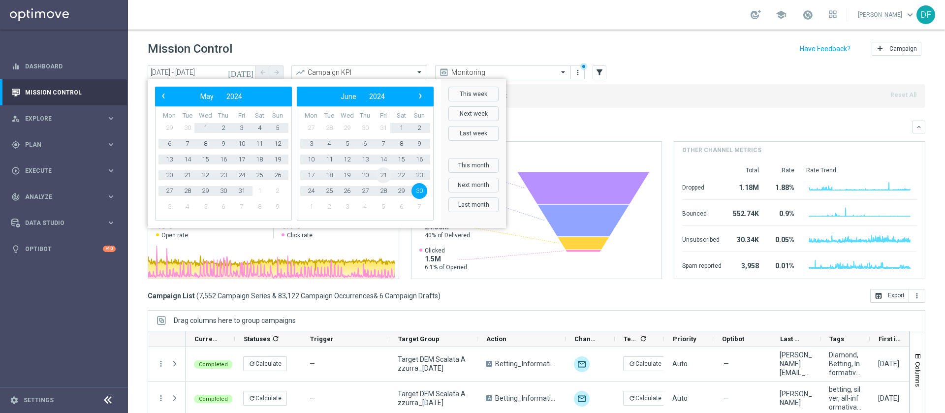
click at [380, 171] on span "21" at bounding box center [383, 175] width 16 height 16
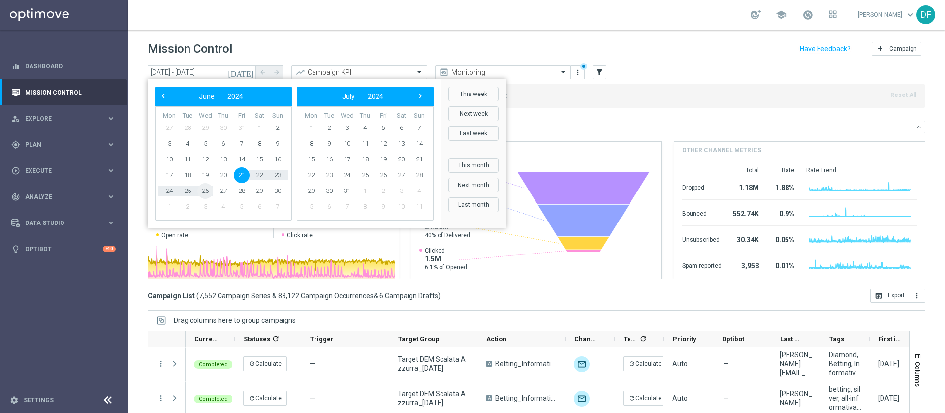
click at [209, 194] on span "26" at bounding box center [205, 191] width 16 height 16
type input "21 Jun 2024 - 26 Jun 2024"
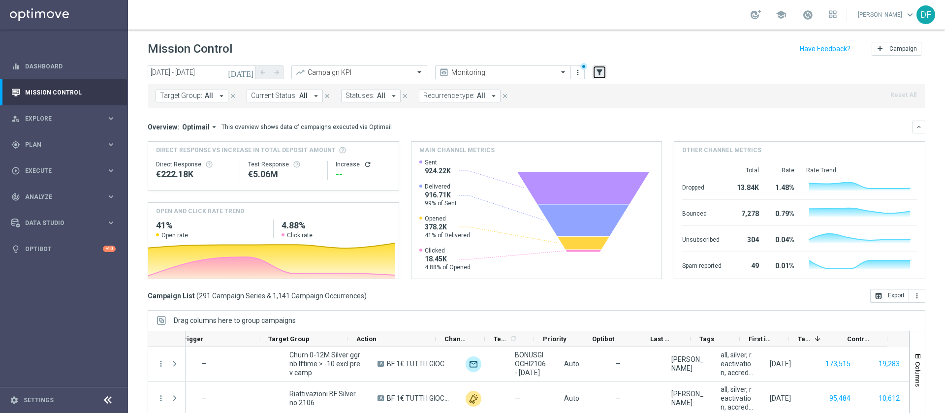
click at [597, 72] on icon "filter_alt" at bounding box center [599, 72] width 9 height 9
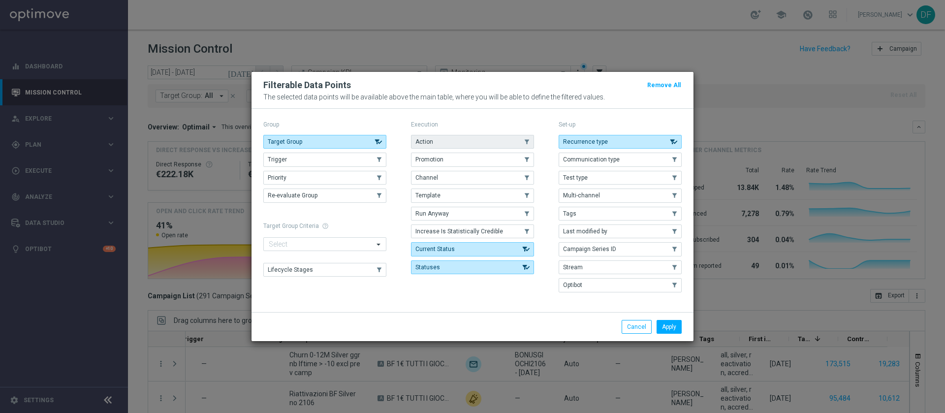
click at [451, 142] on button "Action" at bounding box center [472, 142] width 123 height 14
click at [669, 332] on button "Apply" at bounding box center [668, 327] width 25 height 14
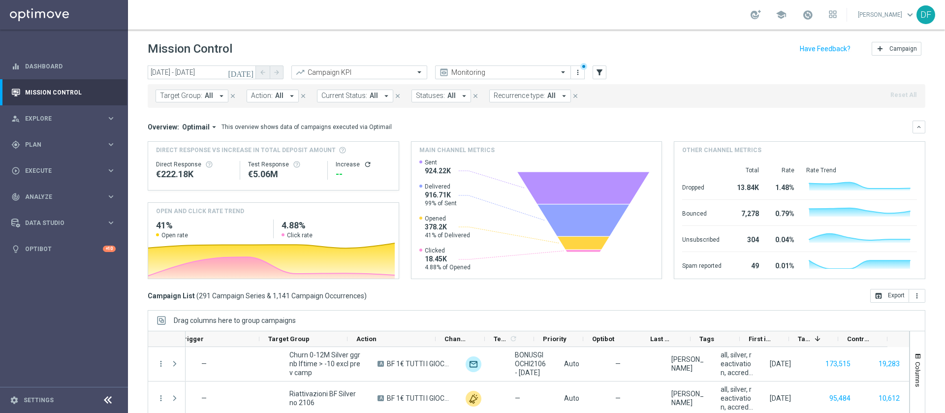
click at [287, 94] on icon "arrow_drop_down" at bounding box center [291, 96] width 9 height 9
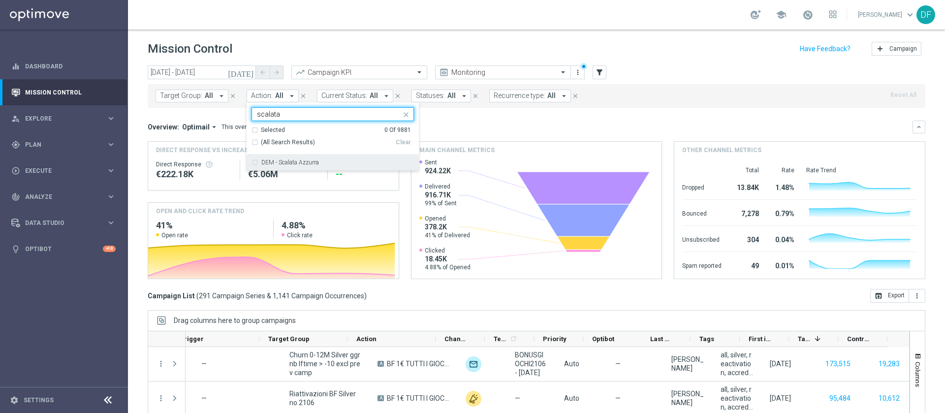
click at [274, 161] on label "DEM - Scalata Azzurra" at bounding box center [290, 162] width 58 height 6
type input "scalata"
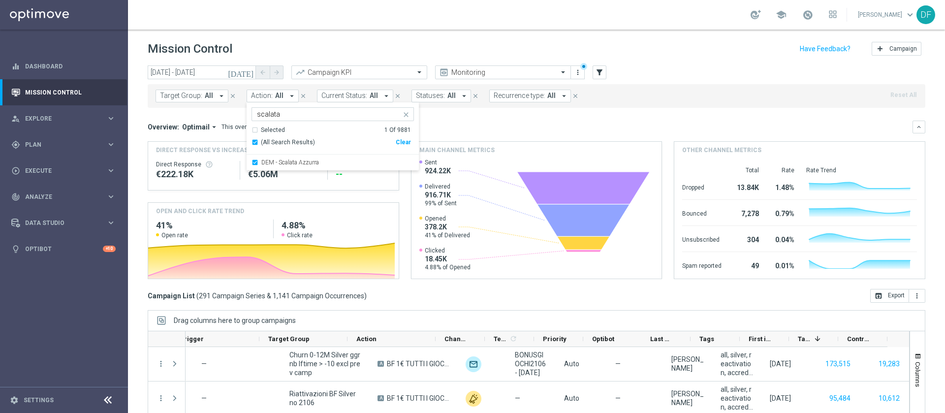
click at [672, 71] on div "today 21 Jun 2024 - 26 Jun 2024 arrow_back arrow_forward Campaign KPI trending_…" at bounding box center [536, 72] width 777 height 15
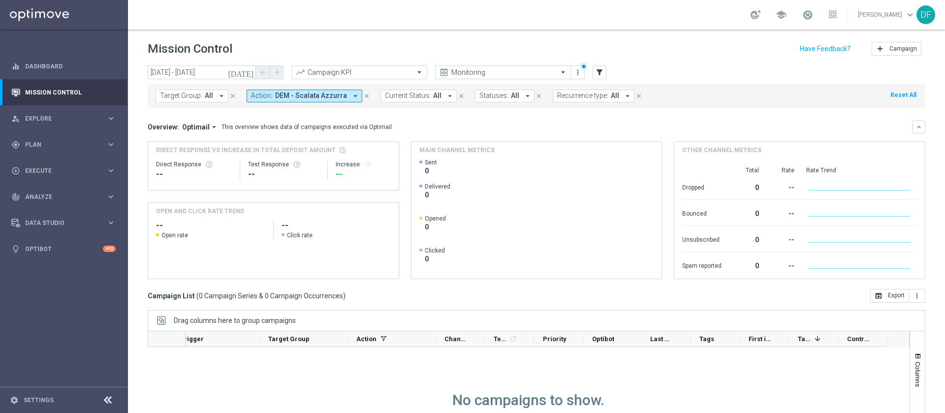
click at [247, 72] on icon "today" at bounding box center [241, 72] width 27 height 9
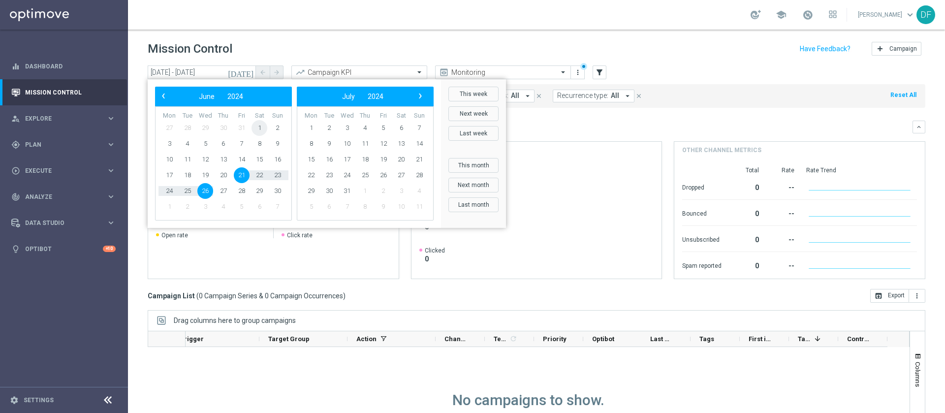
click at [262, 124] on span "1" at bounding box center [259, 128] width 16 height 16
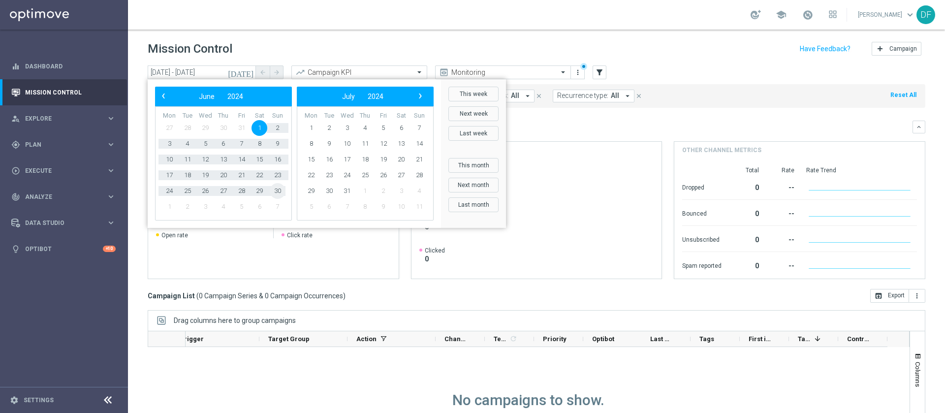
click at [277, 189] on span "30" at bounding box center [278, 191] width 16 height 16
type input "01 Jun 2024 - 30 Jun 2024"
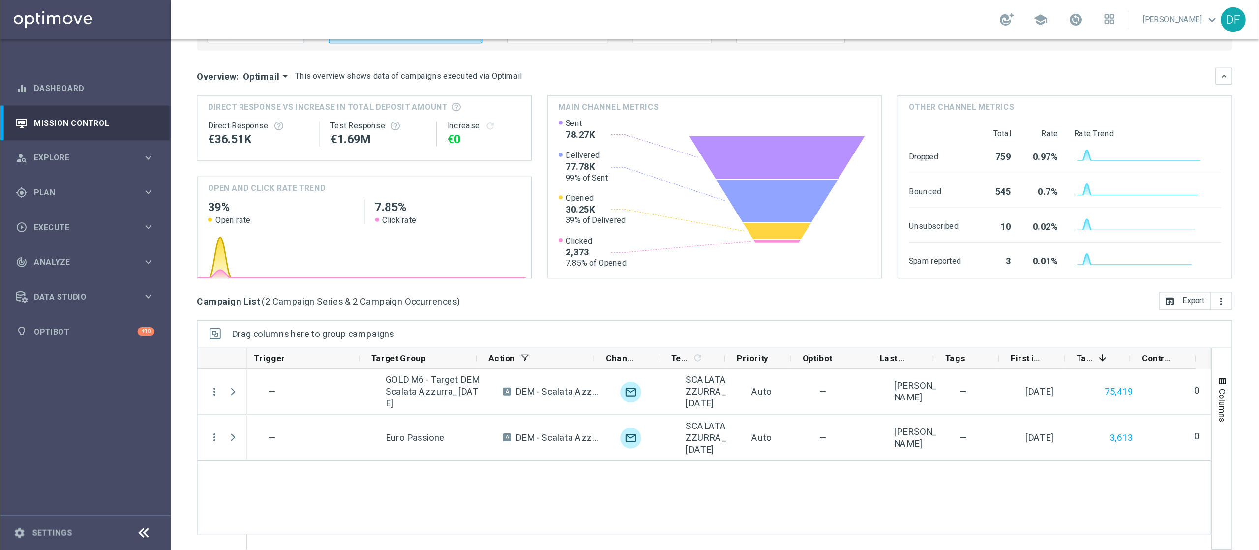
scroll to position [79, 0]
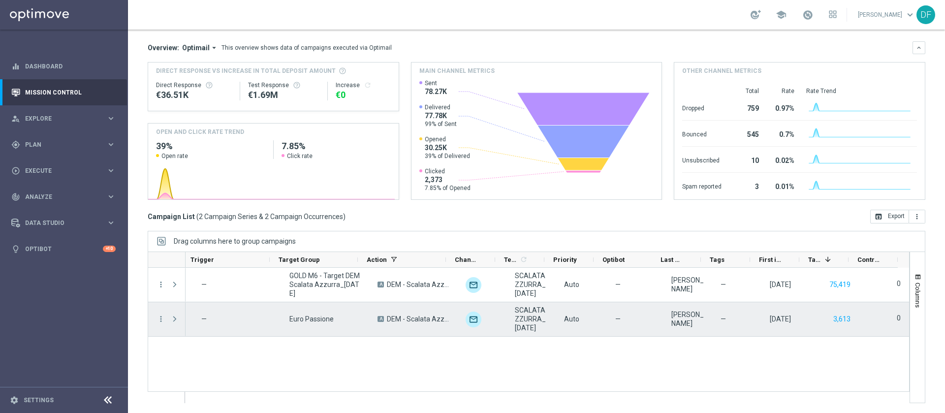
click at [174, 320] on span "Press SPACE to select this row." at bounding box center [174, 319] width 9 height 8
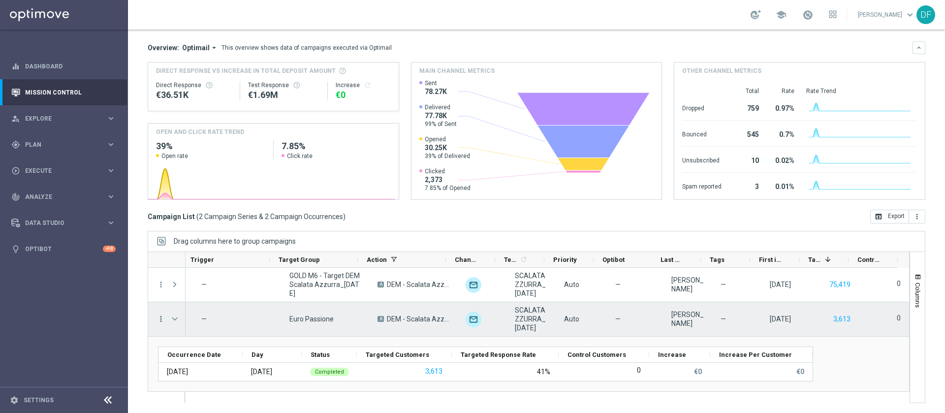
click at [160, 318] on icon "more_vert" at bounding box center [160, 318] width 9 height 9
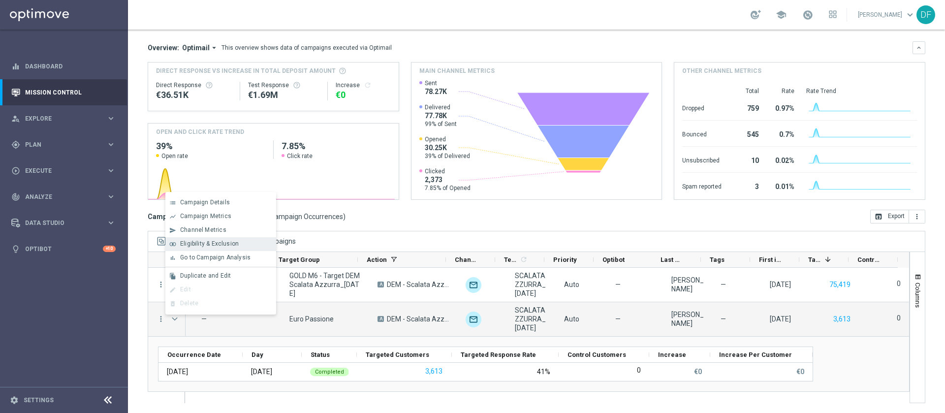
click at [219, 246] on span "Eligibility & Exclusion" at bounding box center [209, 243] width 59 height 7
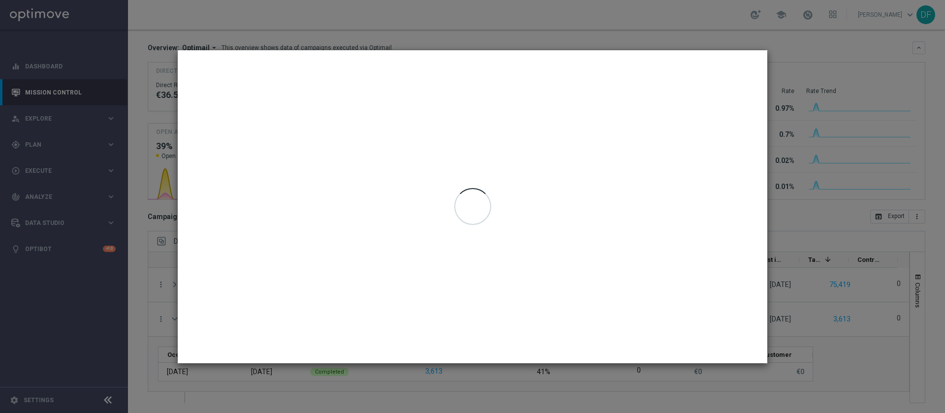
type input "03 Jun 2024 - 03 Jun 2024"
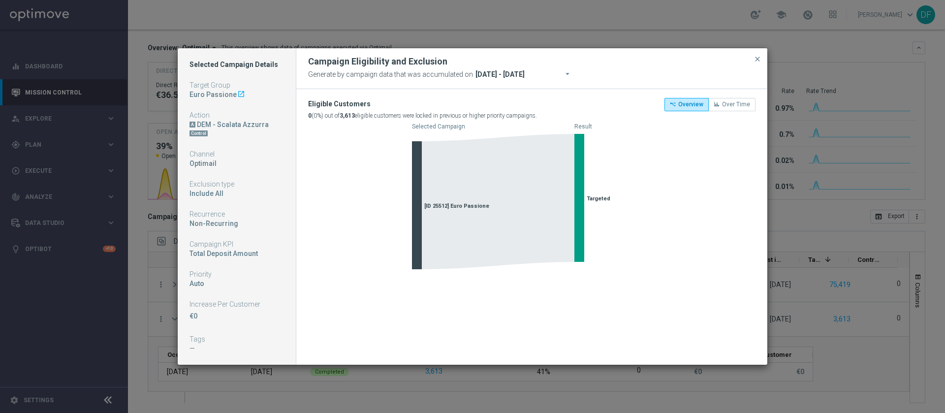
click at [237, 91] on icon "launch" at bounding box center [241, 94] width 8 height 8
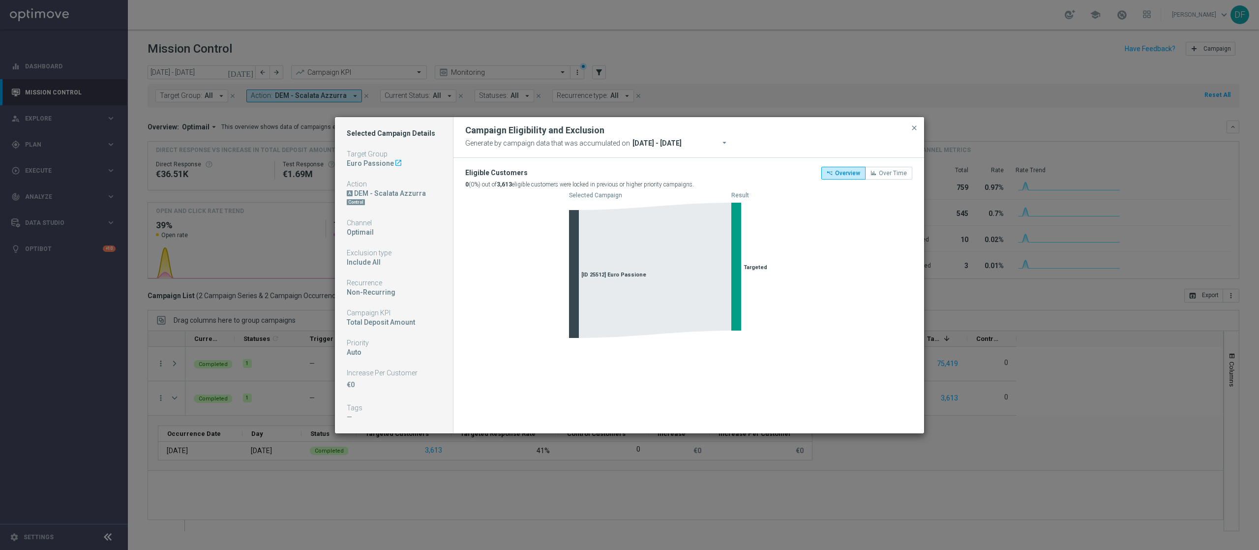
scroll to position [0, 0]
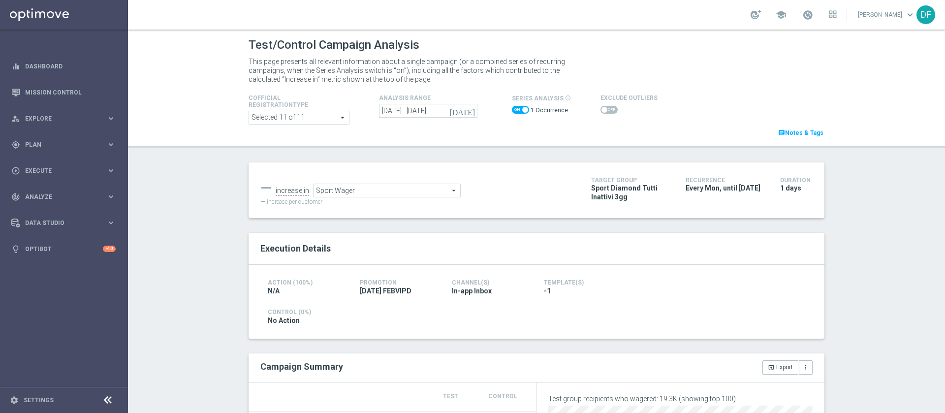
scroll to position [0, 0]
click at [342, 116] on span at bounding box center [299, 117] width 100 height 13
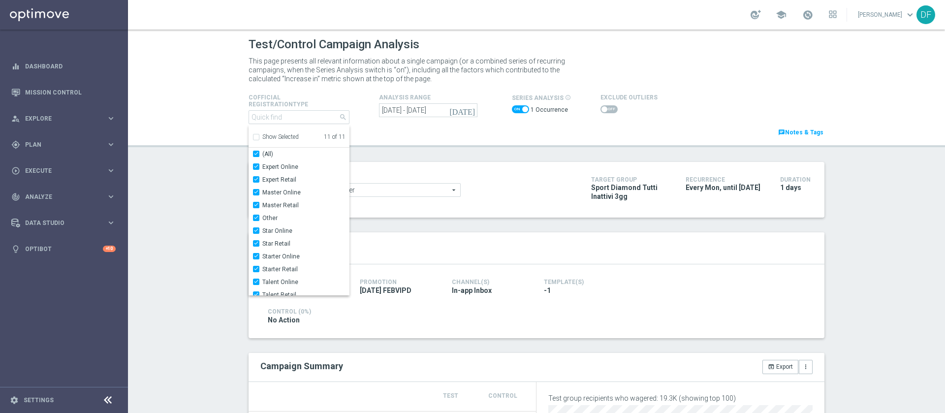
scroll to position [6, 0]
click at [226, 134] on header "Test/Control Campaign Analysis This page presents all relevant information abou…" at bounding box center [536, 88] width 817 height 118
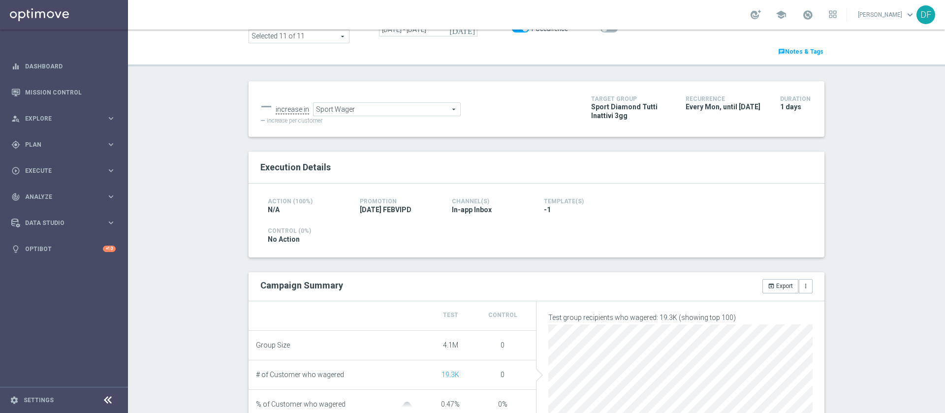
scroll to position [67, 0]
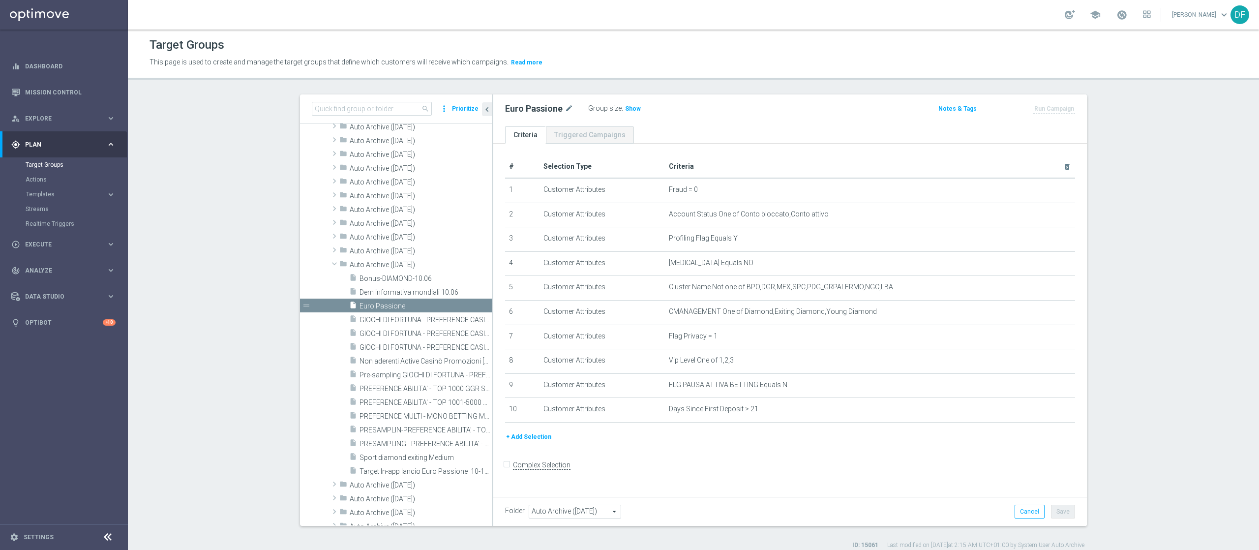
drag, startPoint x: 944, startPoint y: 4, endPoint x: 697, endPoint y: 438, distance: 498.9
click at [697, 412] on div "+ Add Selection" at bounding box center [790, 436] width 585 height 11
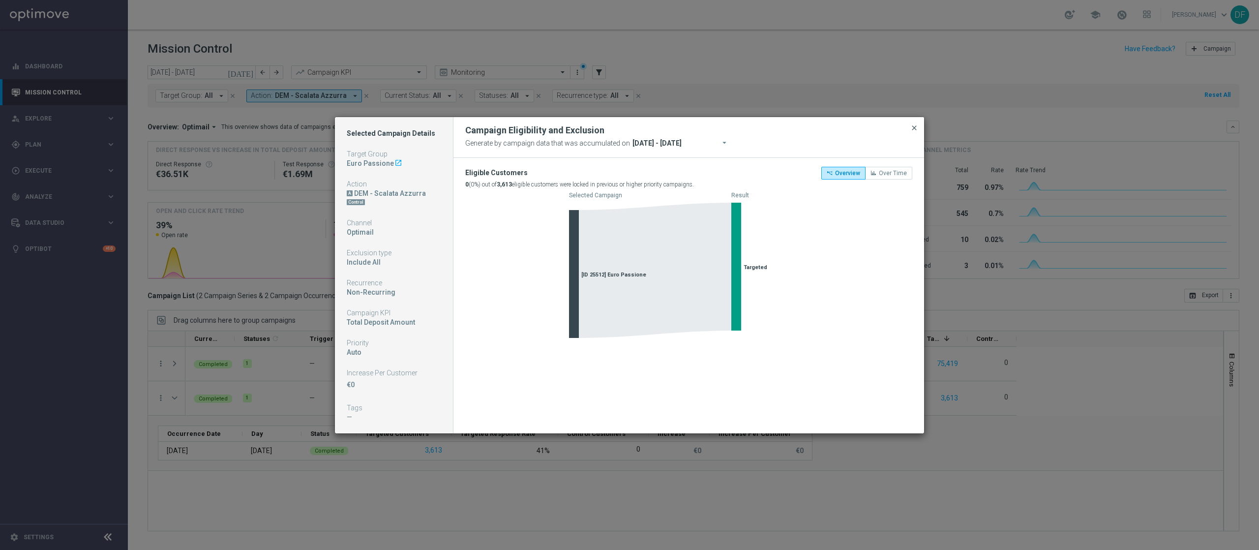
click at [916, 128] on span "close" at bounding box center [915, 128] width 8 height 8
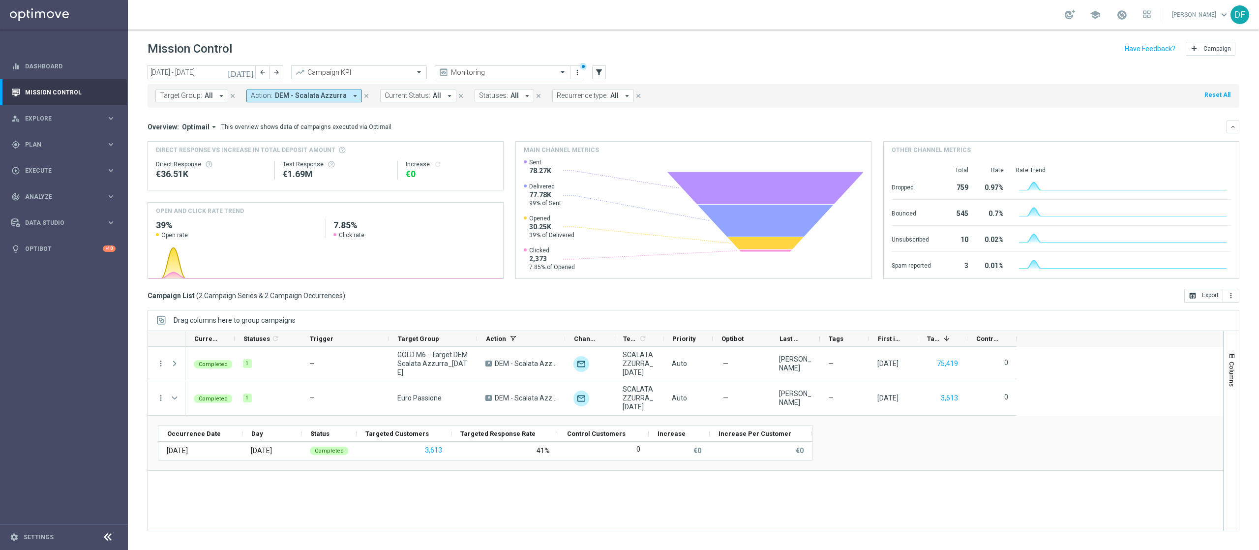
click at [363, 96] on icon "close" at bounding box center [366, 95] width 7 height 7
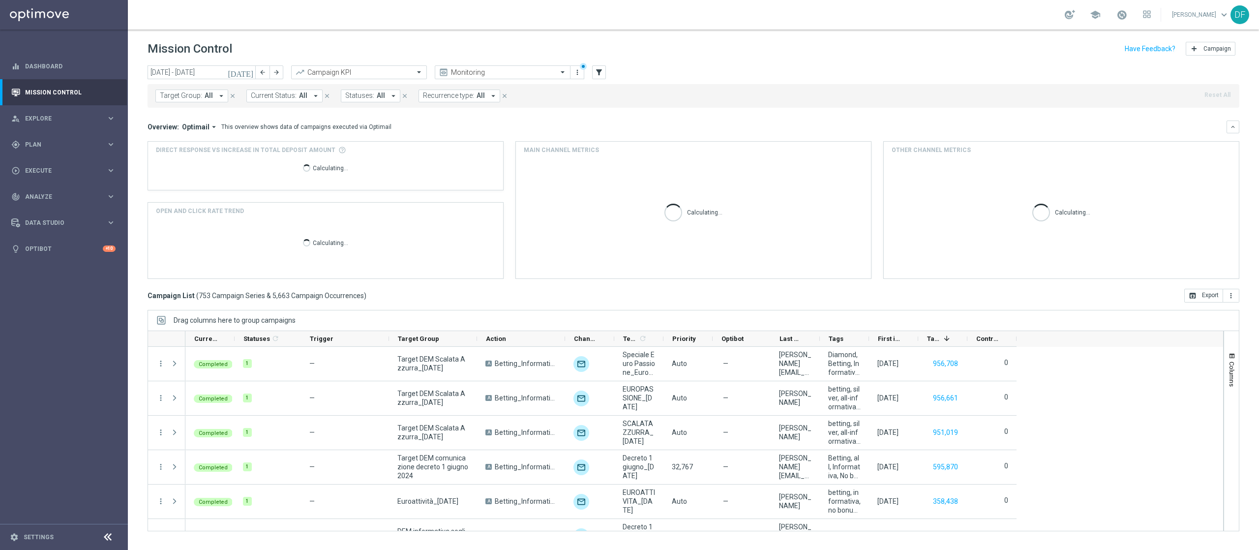
click at [251, 73] on icon "today" at bounding box center [241, 72] width 27 height 9
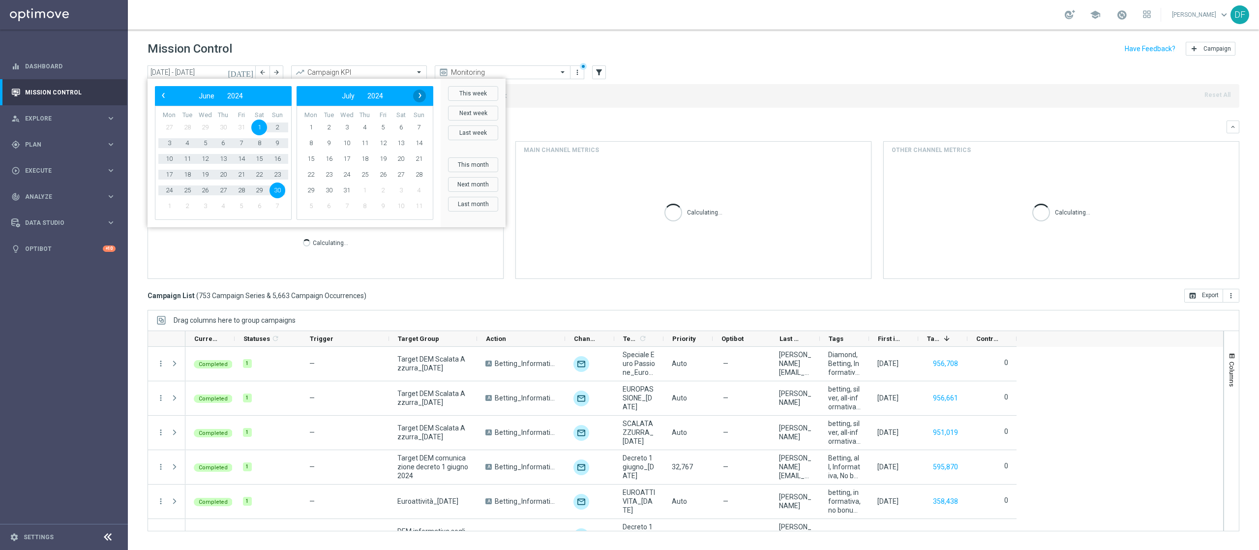
click at [419, 94] on span "›" at bounding box center [420, 95] width 13 height 13
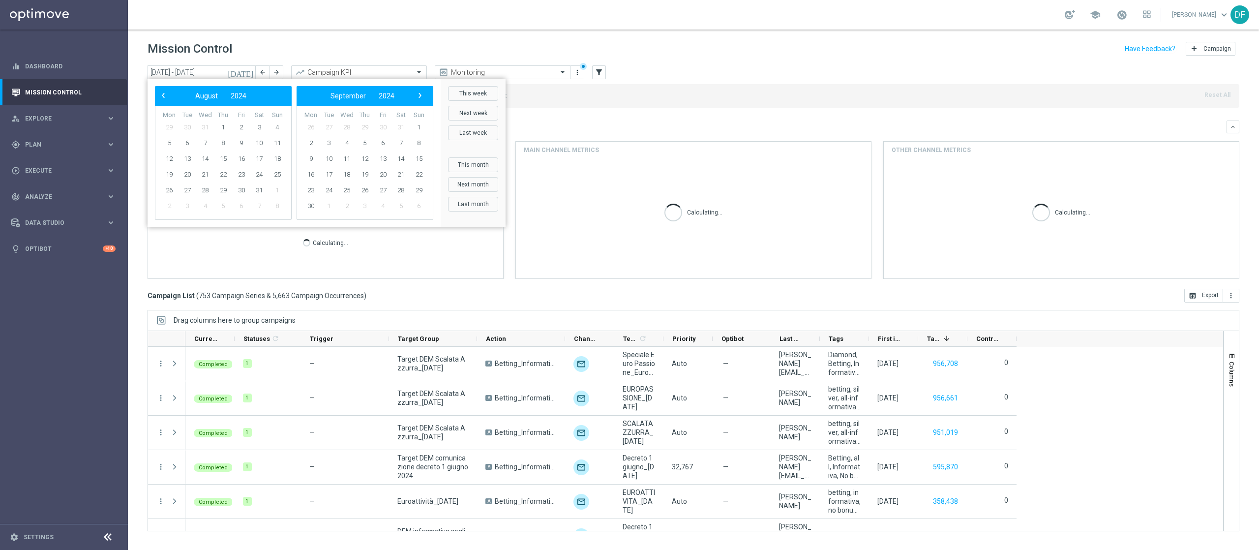
click at [419, 94] on span "›" at bounding box center [420, 95] width 13 height 13
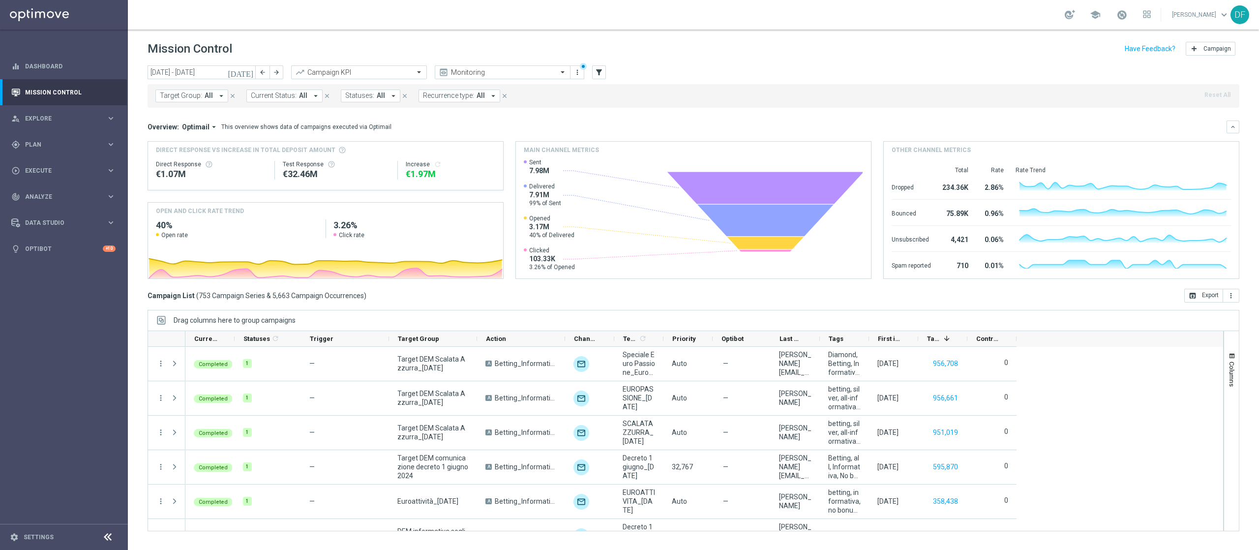
click at [252, 74] on icon "today" at bounding box center [241, 72] width 27 height 9
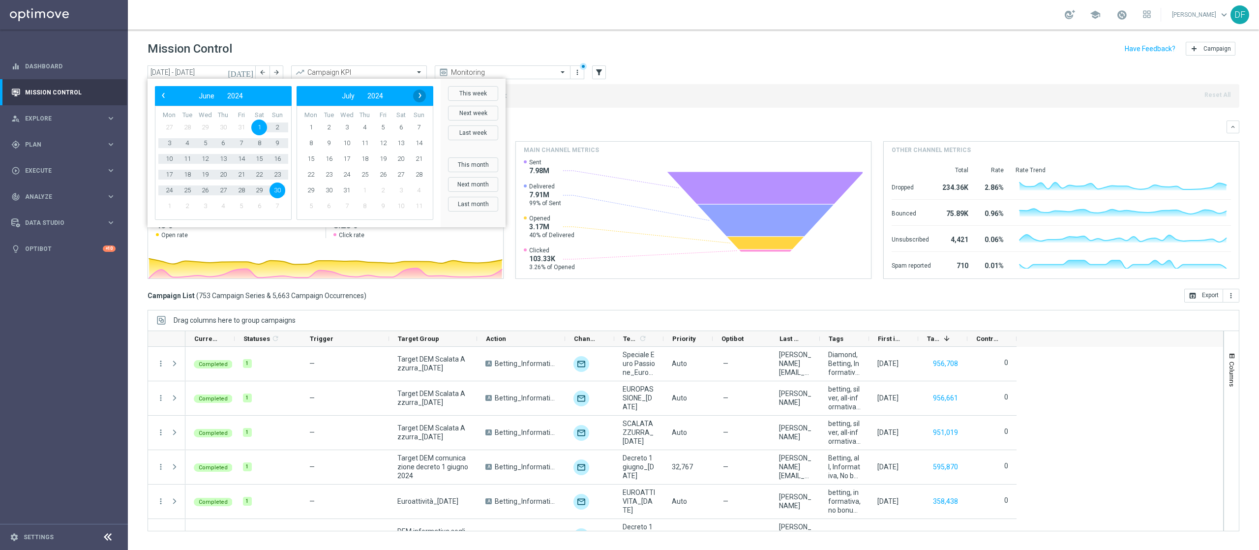
click at [420, 92] on span "›" at bounding box center [420, 95] width 13 height 13
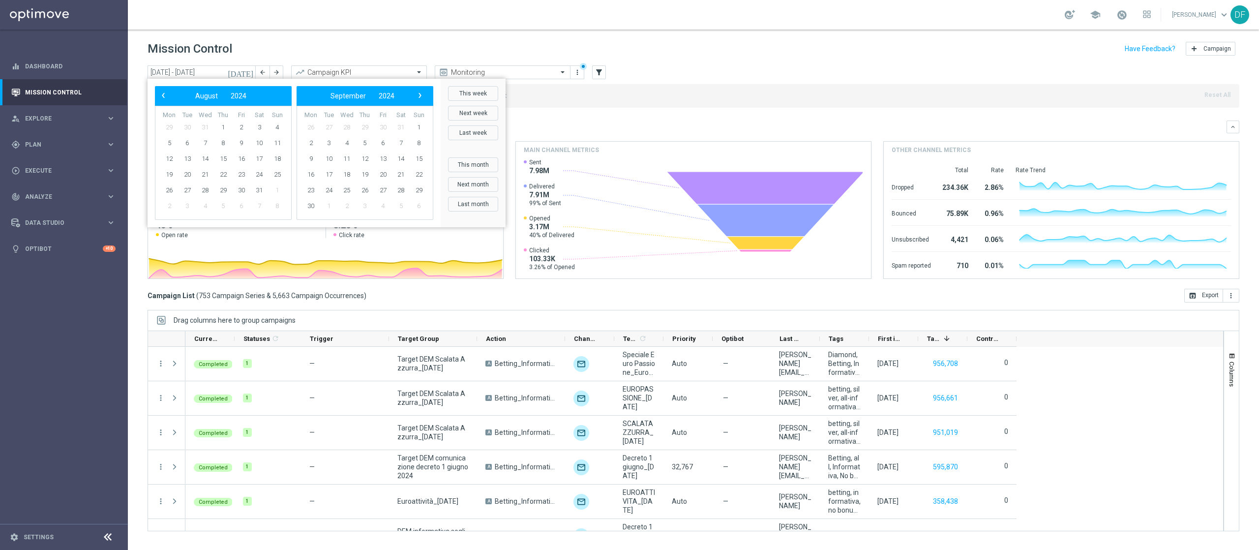
click at [420, 92] on span "›" at bounding box center [420, 95] width 13 height 13
click at [307, 173] on span "20" at bounding box center [311, 175] width 16 height 16
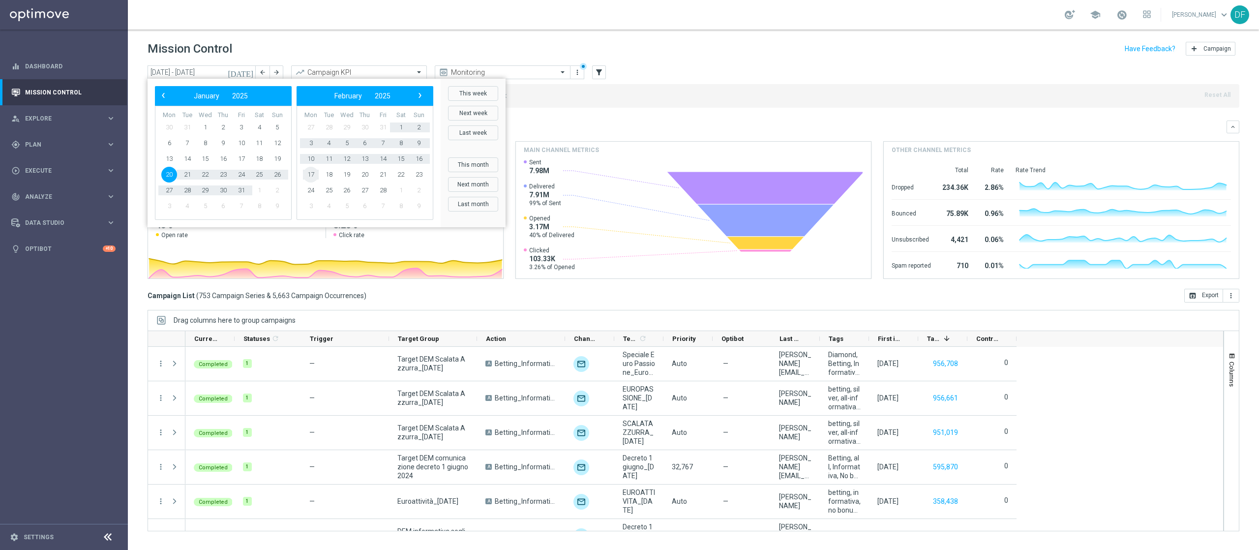
click at [307, 173] on span "17" at bounding box center [311, 175] width 16 height 16
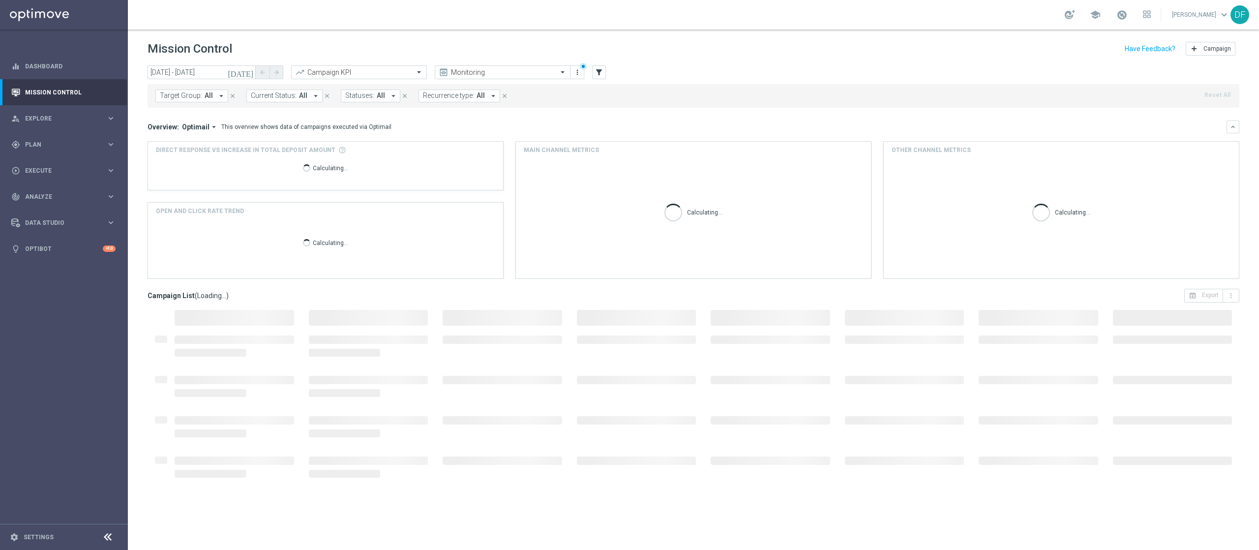
click at [248, 70] on icon "today" at bounding box center [241, 72] width 27 height 9
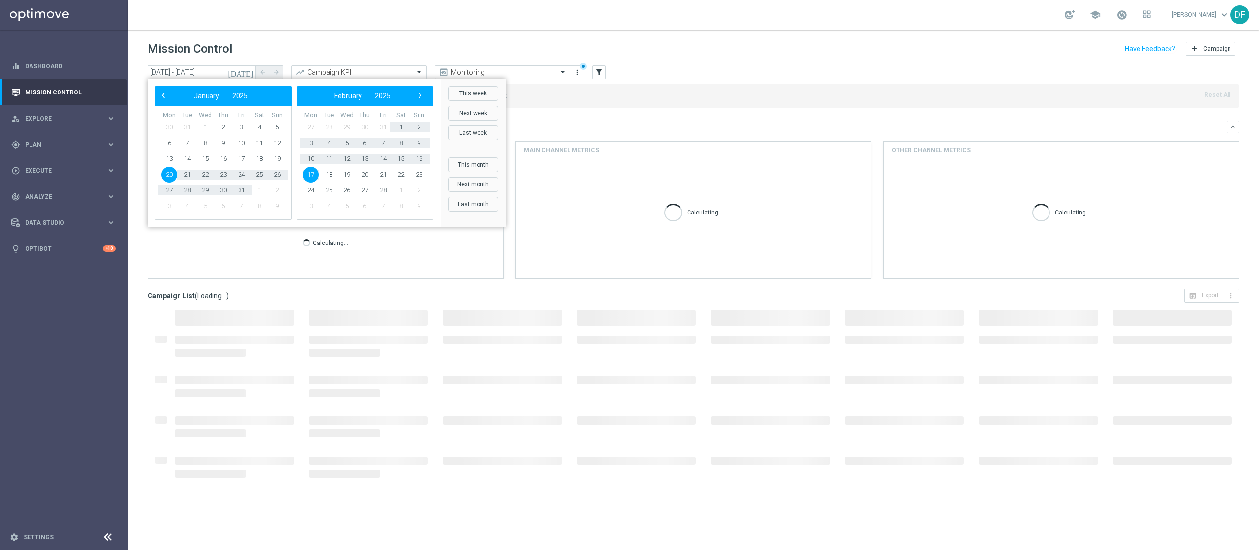
click at [169, 172] on span "20" at bounding box center [169, 175] width 16 height 16
type input "20 Jan 2025 - 20 Jan 2025"
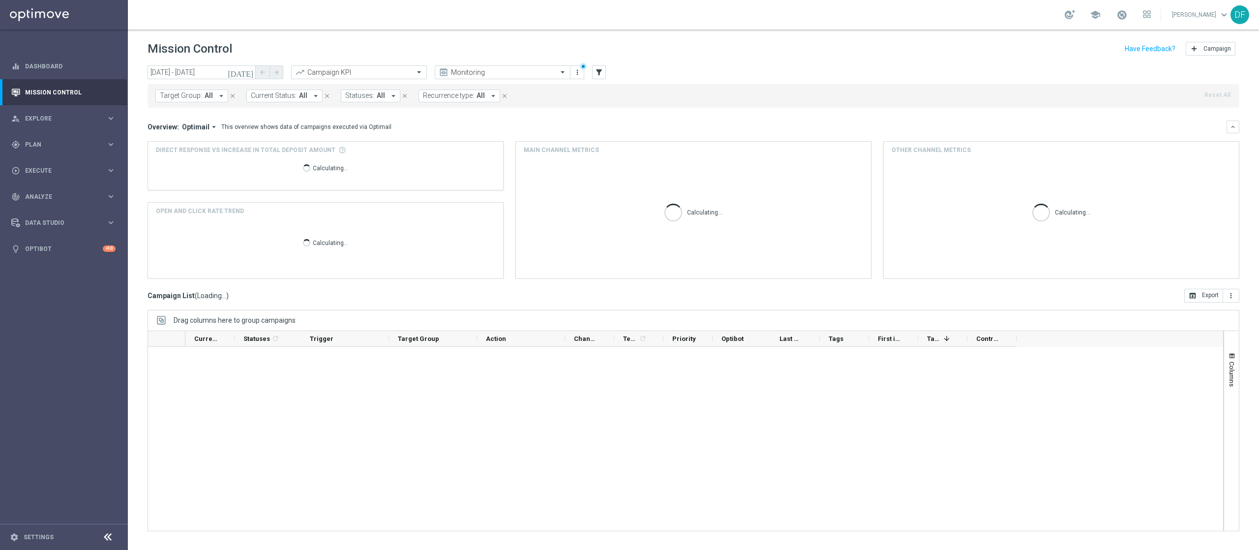
click at [396, 50] on div "Mission Control add Campaign" at bounding box center [694, 48] width 1092 height 19
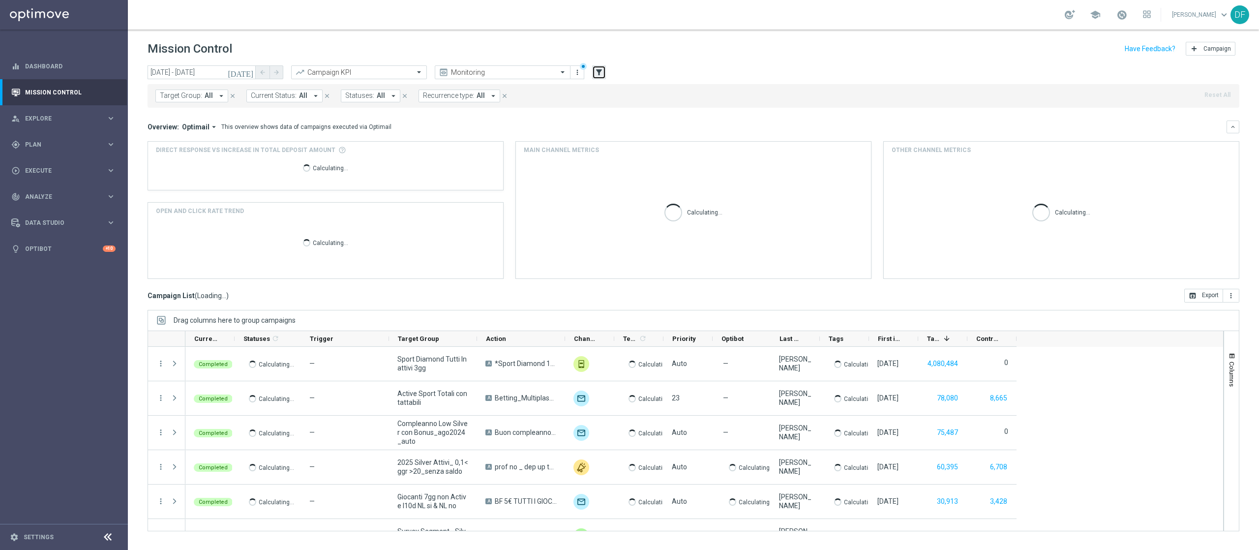
click at [597, 70] on icon "filter_alt" at bounding box center [599, 72] width 9 height 9
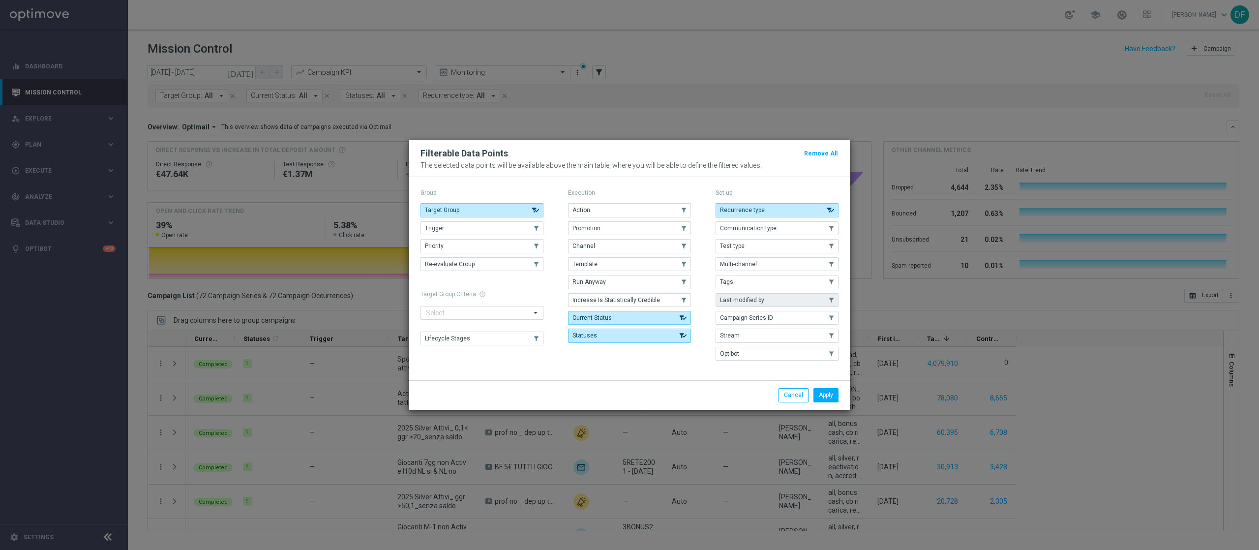
click at [750, 303] on span "Last modified by" at bounding box center [742, 300] width 44 height 7
click at [824, 393] on button "Apply" at bounding box center [826, 395] width 25 height 14
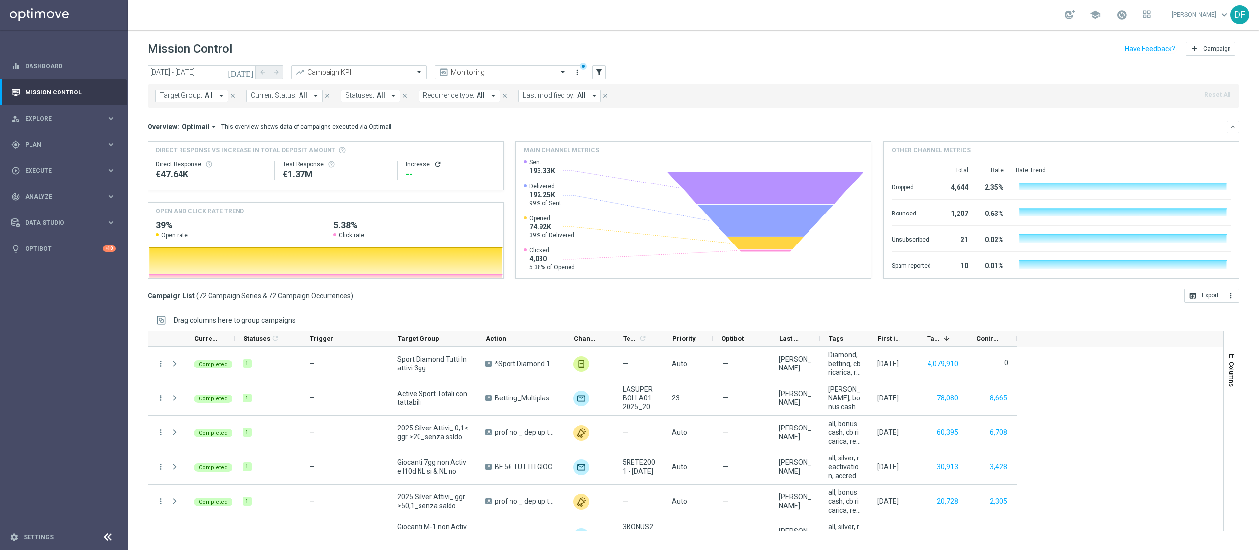
click at [593, 95] on icon "arrow_drop_down" at bounding box center [594, 96] width 9 height 9
click at [557, 168] on div "Massimiliano Ludovici" at bounding box center [604, 162] width 162 height 16
type input "ludovi"
click at [723, 80] on div "Target Group: All arrow_drop_down close Current Status: All arrow_drop_down clo…" at bounding box center [694, 94] width 1092 height 28
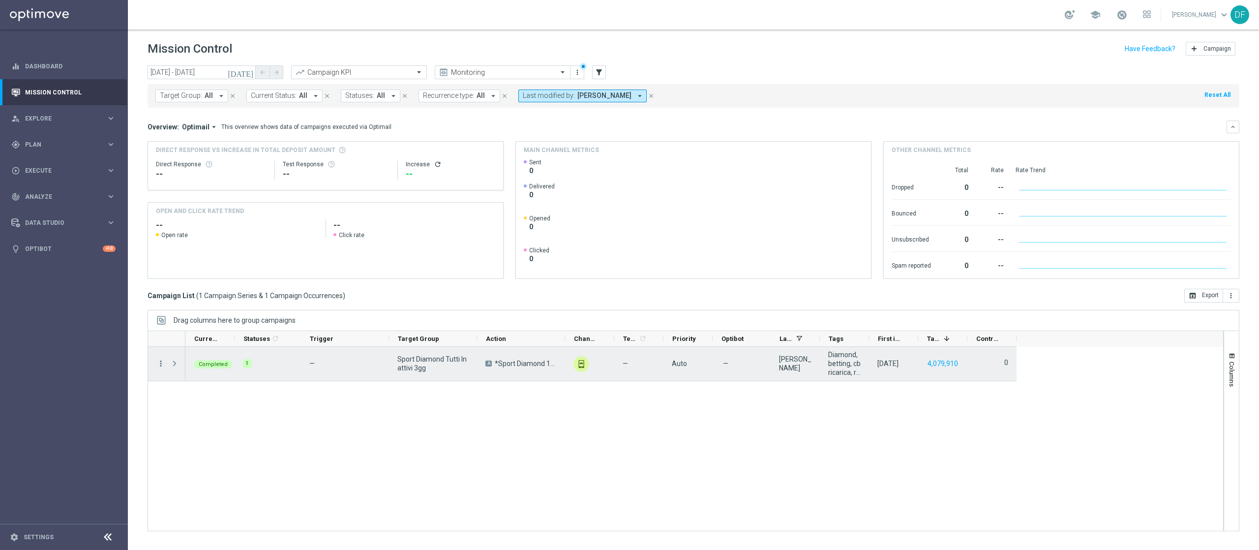
click at [160, 364] on icon "more_vert" at bounding box center [160, 363] width 9 height 9
click at [207, 414] on span "Eligibility & Exclusion" at bounding box center [210, 411] width 59 height 7
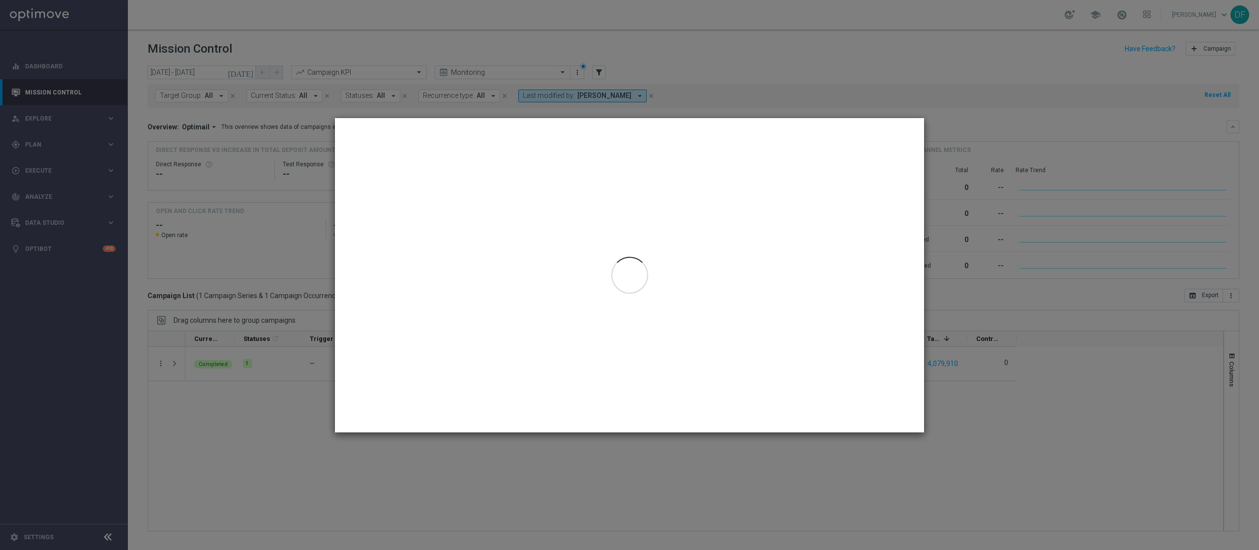
type input "20 Jan 2025 - 20 Jan 2025"
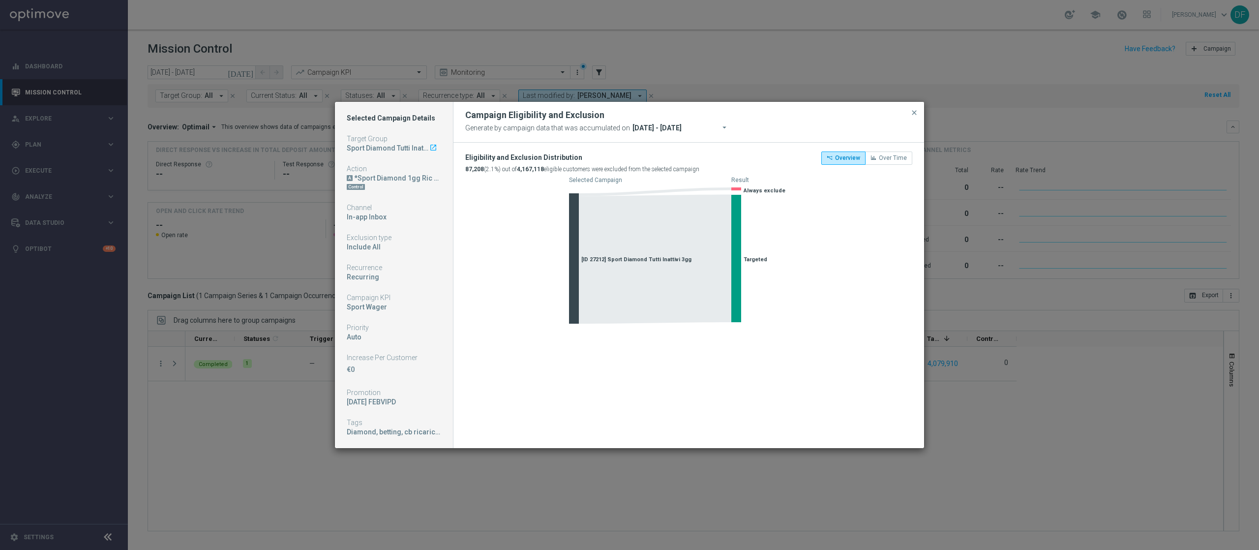
click at [433, 145] on icon "launch" at bounding box center [434, 148] width 8 height 8
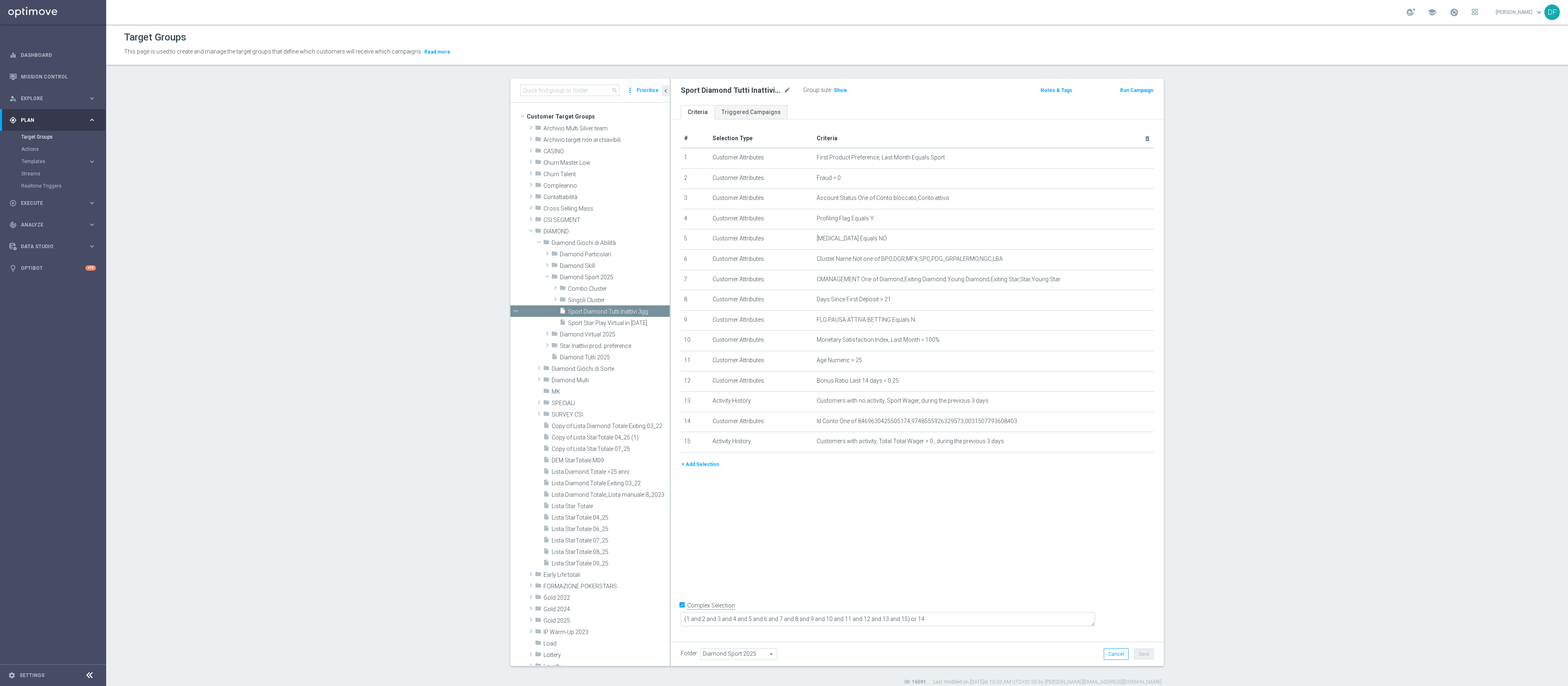
drag, startPoint x: 967, startPoint y: 0, endPoint x: 261, endPoint y: 436, distance: 829.8
click at [261, 436] on section "search more_vert Prioritize Customer Target Groups library_add create_new_folder" at bounding box center [837, 381] width 1462 height 607
